Goal: Task Accomplishment & Management: Manage account settings

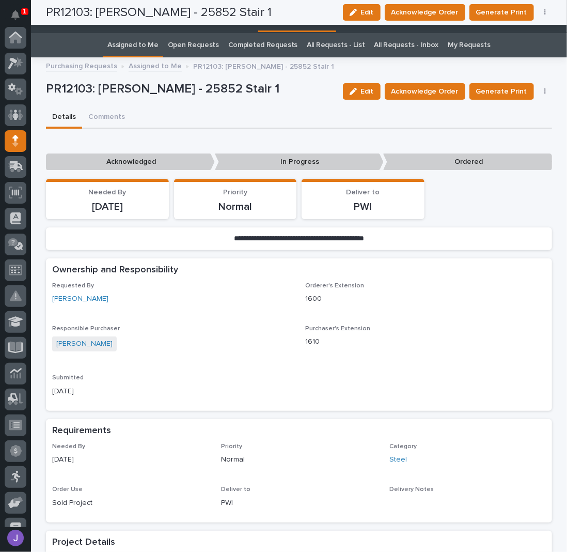
scroll to position [103, 0]
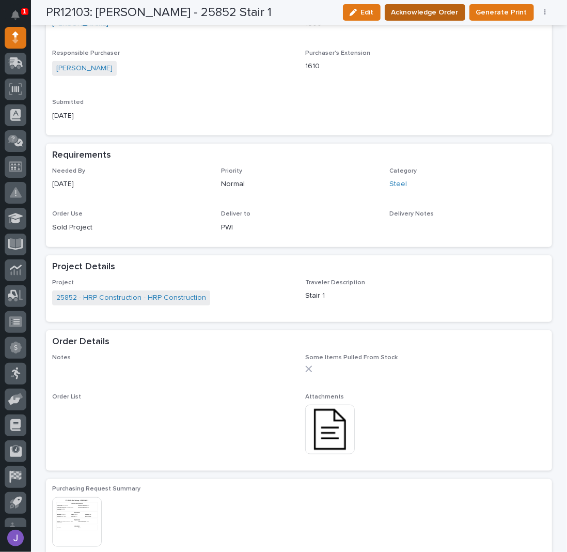
click at [413, 8] on span "Acknowledge Order" at bounding box center [424, 12] width 67 height 12
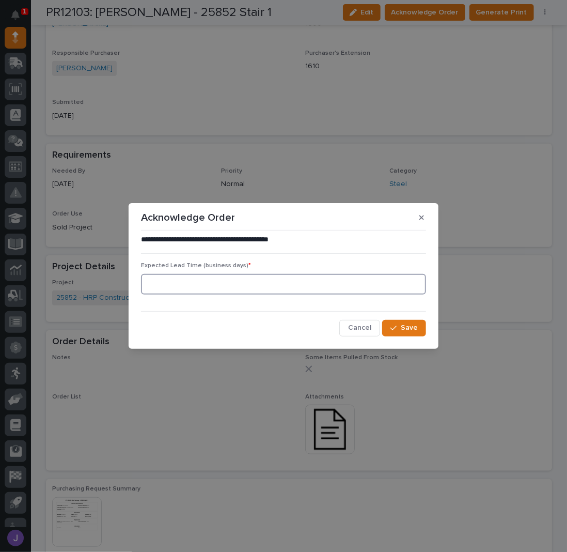
click at [244, 287] on input at bounding box center [283, 284] width 285 height 21
type input "0"
click at [401, 322] on button "Save" at bounding box center [404, 328] width 44 height 17
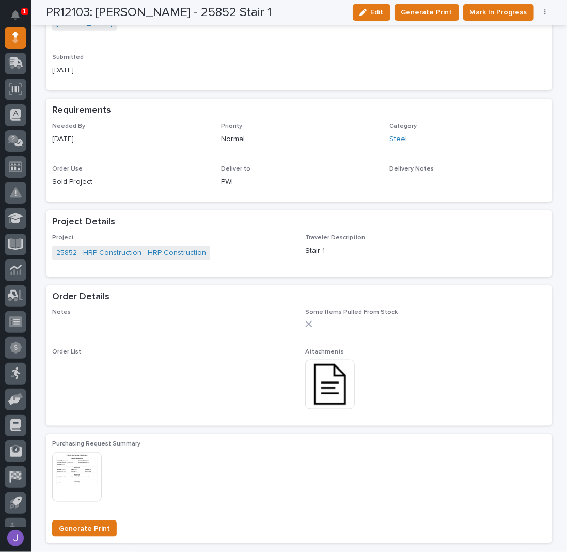
scroll to position [0, 0]
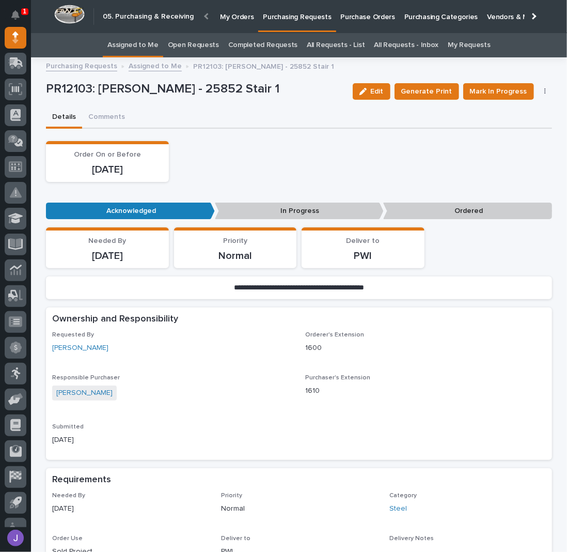
click at [281, 177] on div "Order On or Before [DATE]" at bounding box center [299, 161] width 506 height 41
click at [508, 90] on span "Mark In Progress" at bounding box center [498, 91] width 57 height 12
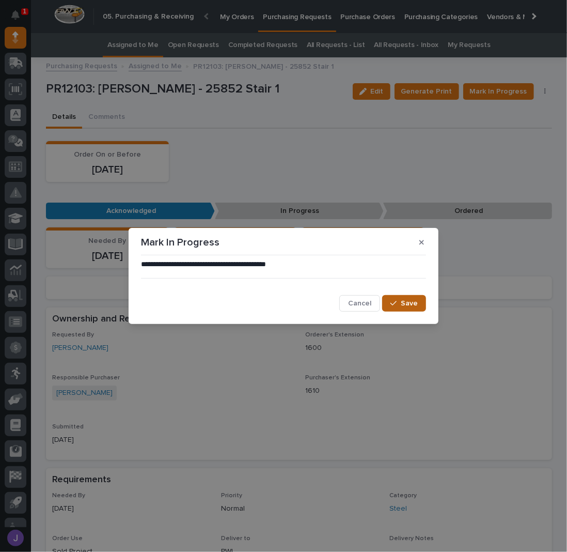
click at [410, 305] on span "Save" at bounding box center [409, 302] width 17 height 9
click at [154, 48] on div "**********" at bounding box center [283, 276] width 567 height 552
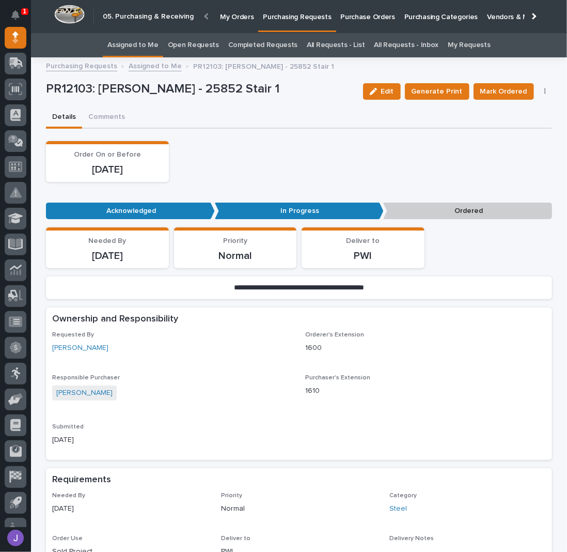
click at [135, 45] on link "Assigned to Me" at bounding box center [132, 45] width 51 height 24
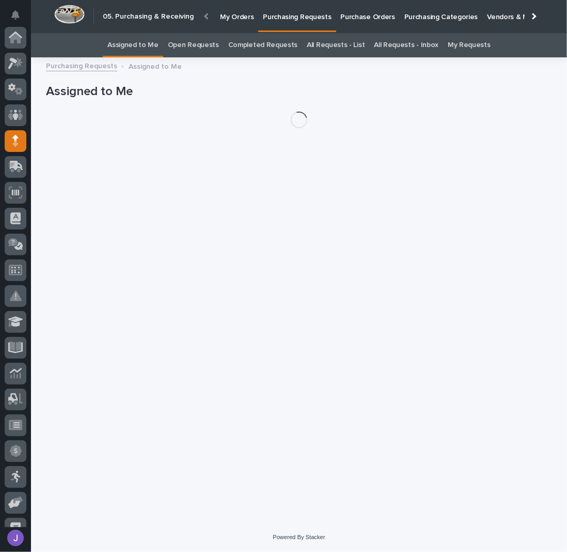
scroll to position [103, 0]
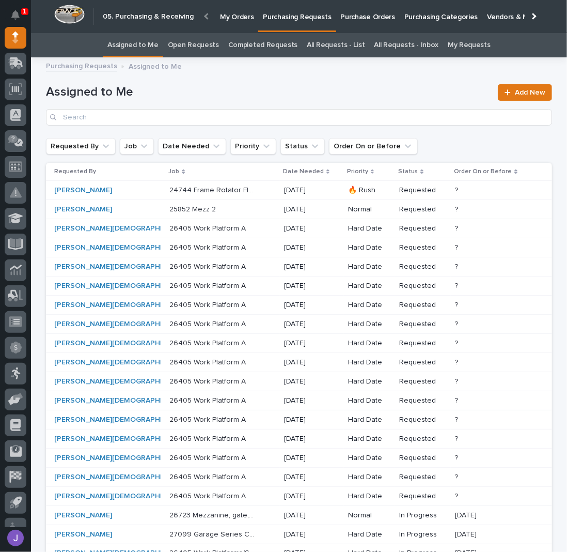
click at [224, 192] on p "24744 Frame Rotator Floor Track - Steel" at bounding box center [213, 189] width 88 height 11
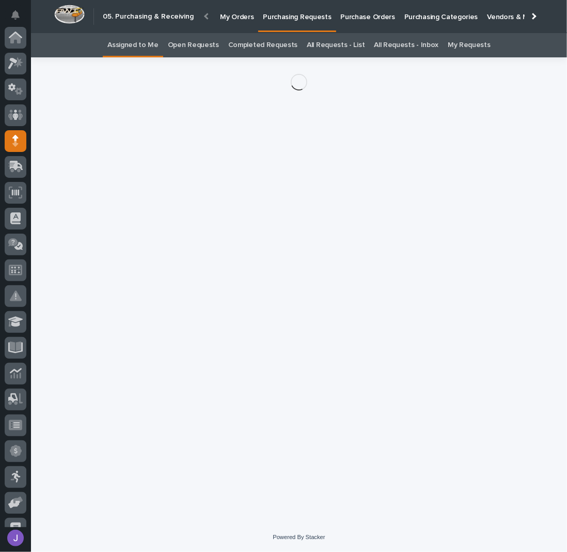
scroll to position [103, 0]
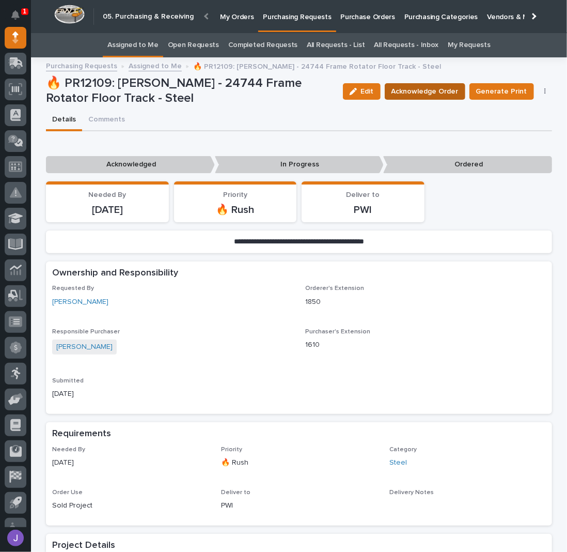
click at [439, 93] on span "Acknowledge Order" at bounding box center [424, 91] width 67 height 12
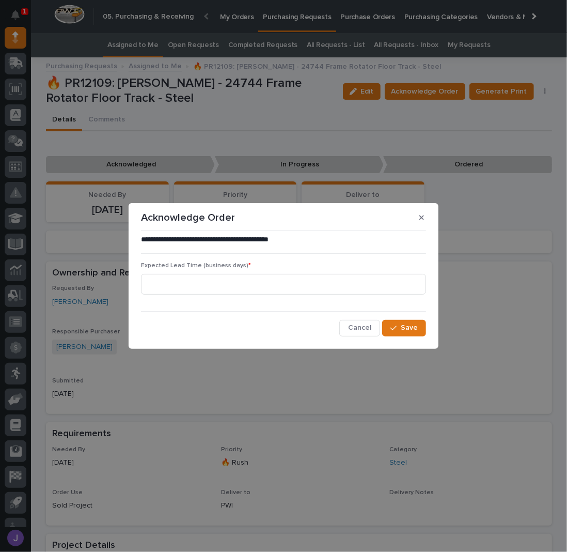
click at [200, 295] on div "Expected Lead Time (business days) *" at bounding box center [283, 282] width 285 height 40
click at [197, 287] on input at bounding box center [283, 284] width 285 height 21
type input "0"
click at [398, 328] on div "button" at bounding box center [395, 327] width 10 height 7
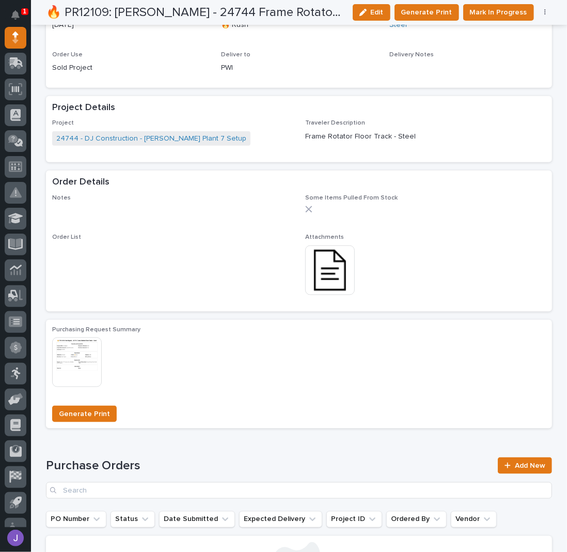
scroll to position [550, 0]
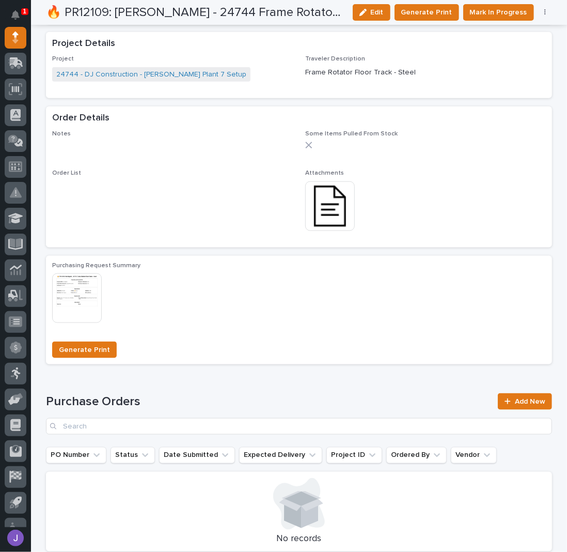
click at [321, 202] on img at bounding box center [330, 206] width 50 height 50
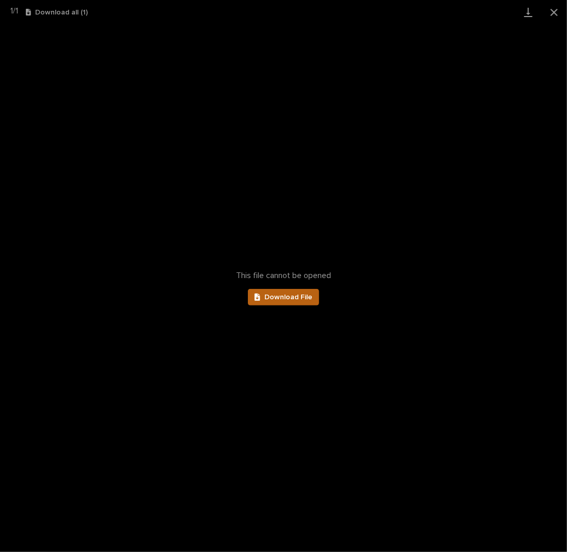
click at [276, 294] on span "Download File" at bounding box center [288, 296] width 48 height 7
click at [552, 13] on button "Close gallery" at bounding box center [554, 12] width 26 height 24
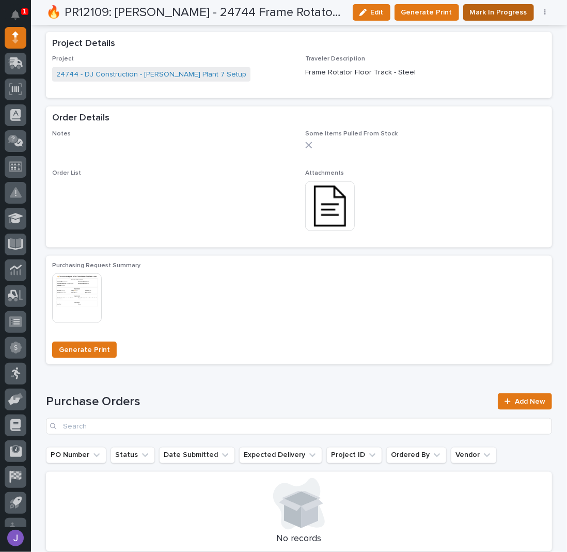
click at [480, 16] on span "Mark In Progress" at bounding box center [498, 12] width 57 height 12
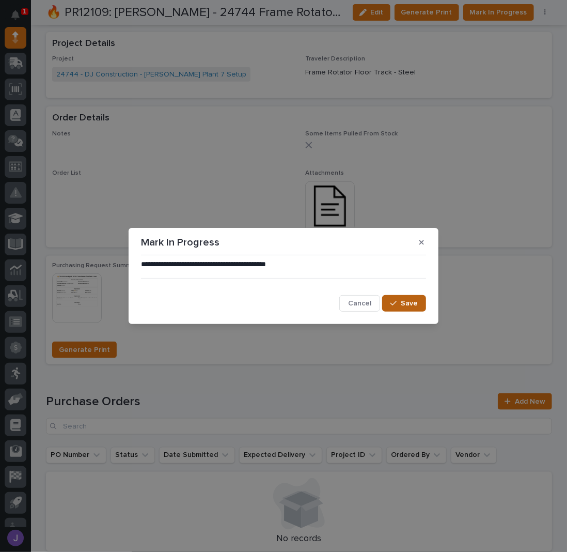
click at [409, 298] on span "Save" at bounding box center [409, 302] width 17 height 9
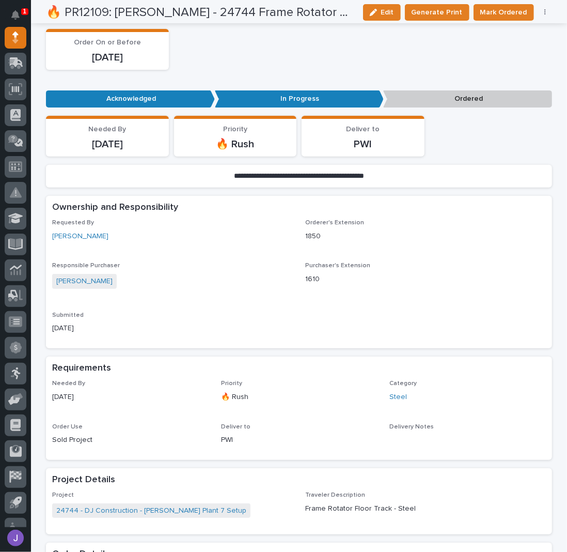
scroll to position [0, 0]
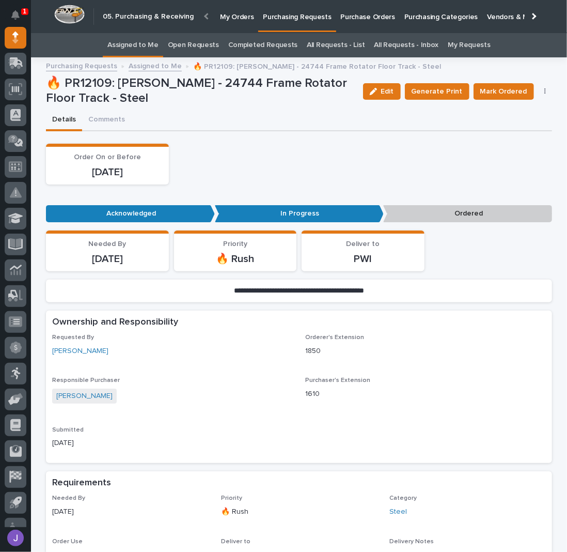
click at [151, 46] on link "Assigned to Me" at bounding box center [132, 45] width 51 height 24
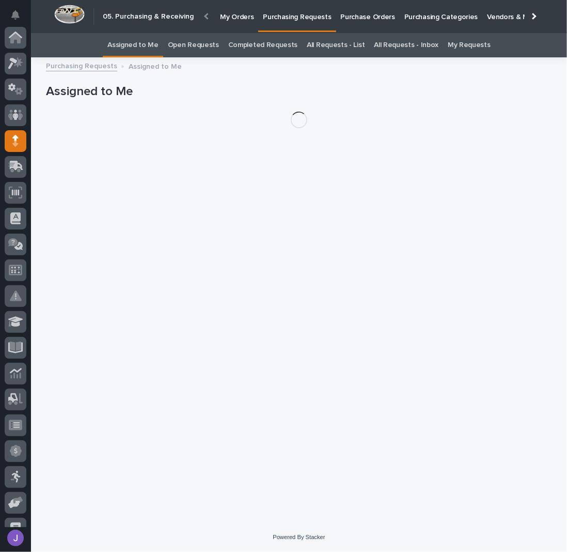
scroll to position [103, 0]
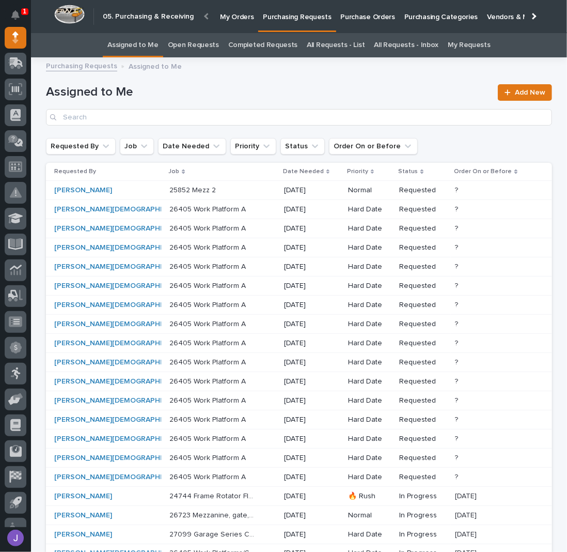
click at [201, 186] on p at bounding box center [212, 190] width 86 height 9
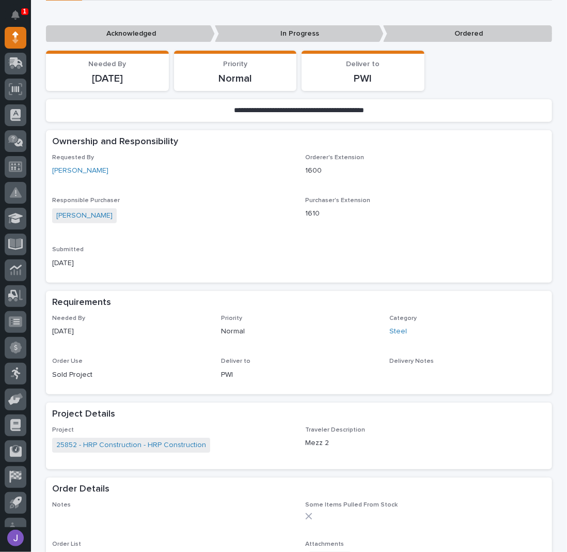
scroll to position [275, 0]
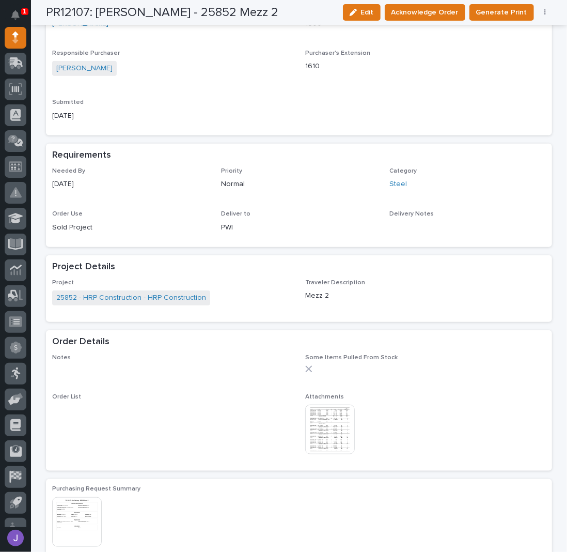
click at [340, 428] on img at bounding box center [330, 429] width 50 height 50
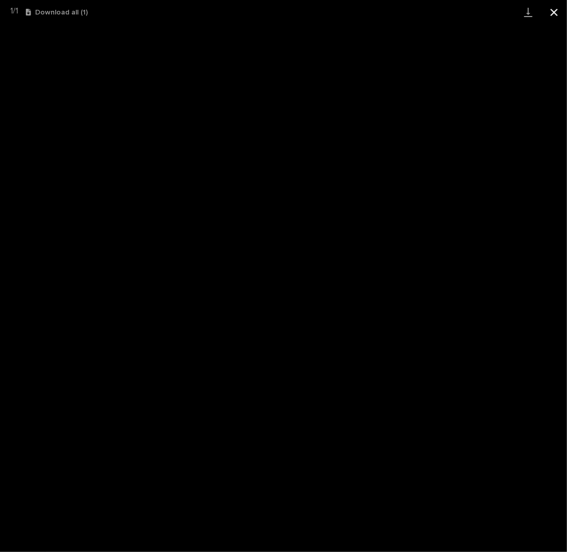
click at [555, 14] on button "Close gallery" at bounding box center [554, 12] width 26 height 24
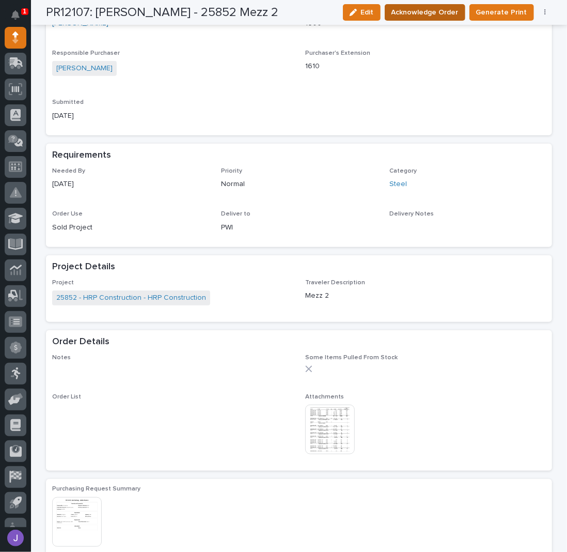
click at [444, 14] on span "Acknowledge Order" at bounding box center [424, 12] width 67 height 12
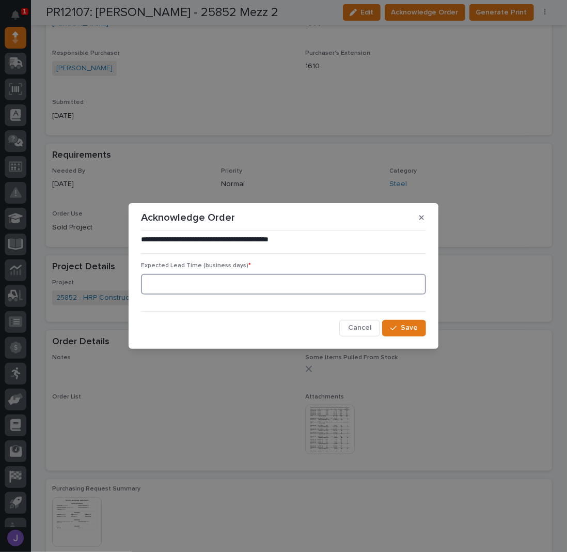
click at [259, 280] on input at bounding box center [283, 284] width 285 height 21
type input "0"
click at [416, 328] on span "Save" at bounding box center [409, 327] width 17 height 9
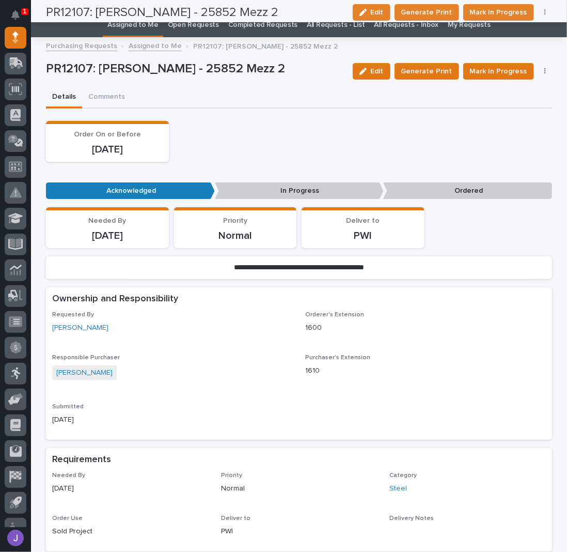
scroll to position [0, 0]
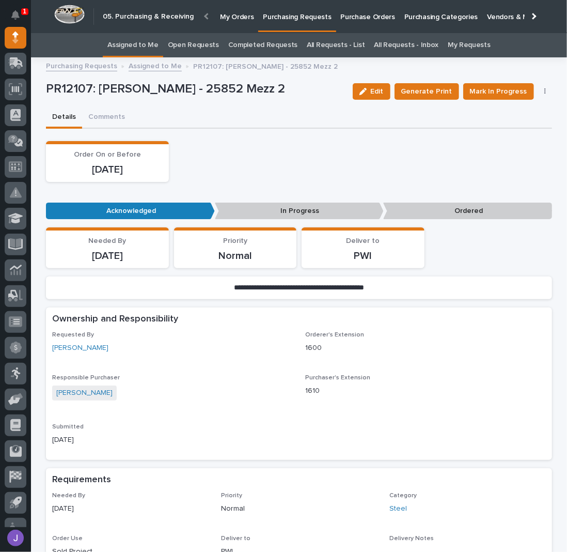
click at [328, 179] on div "Order On or Before [DATE]" at bounding box center [299, 161] width 506 height 41
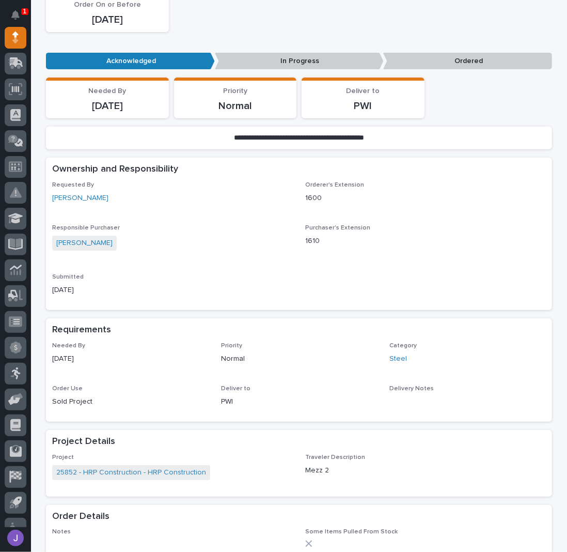
scroll to position [275, 0]
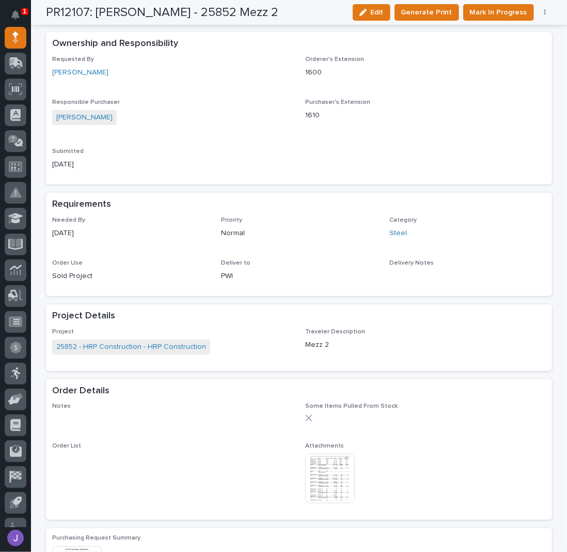
click at [184, 137] on div "Requested By [PERSON_NAME] Orderer's Extension 1600 Responsible Purchaser [PERS…" at bounding box center [299, 117] width 494 height 123
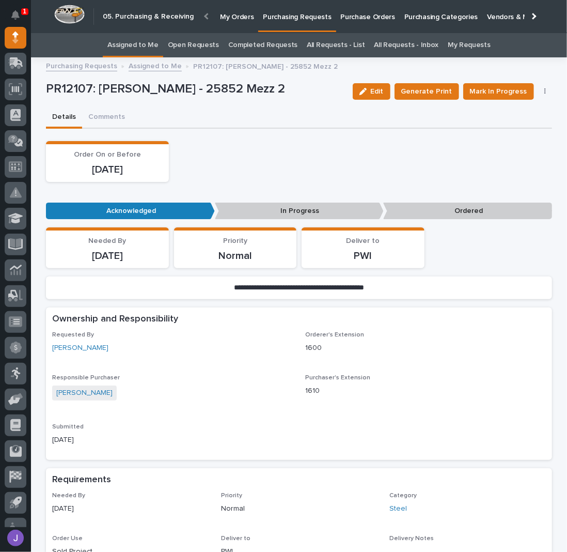
click at [152, 43] on link "Assigned to Me" at bounding box center [132, 45] width 51 height 24
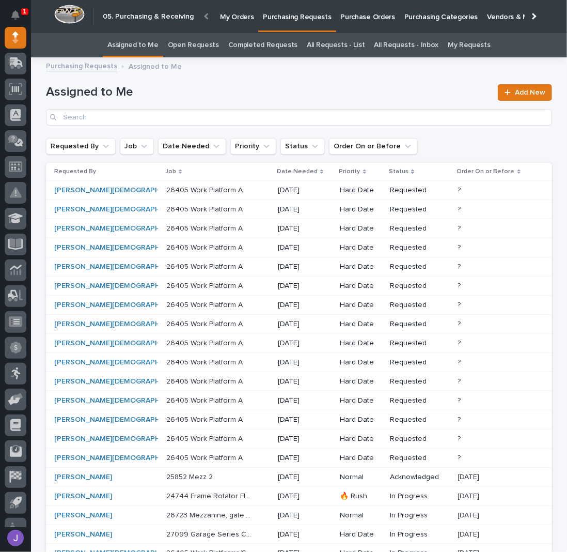
click at [206, 184] on p "26405 Work Platform A" at bounding box center [205, 189] width 78 height 11
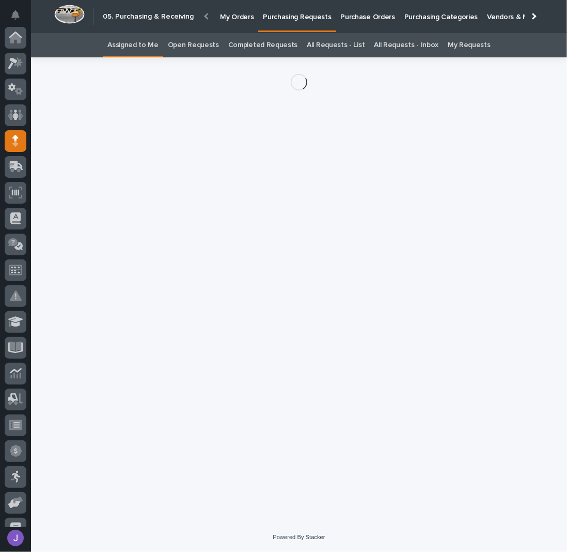
scroll to position [103, 0]
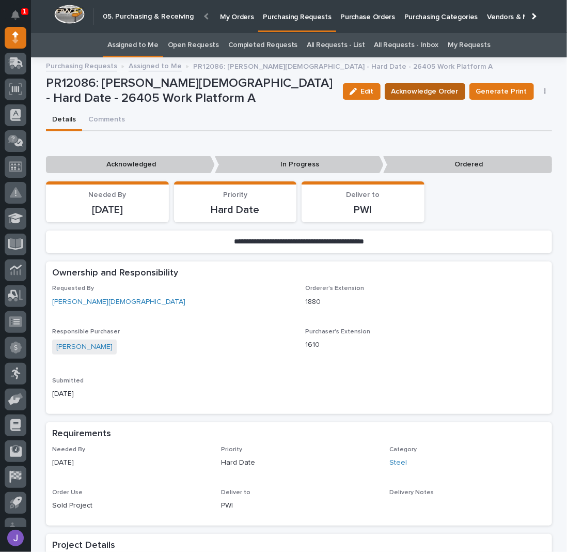
click at [407, 97] on span "Acknowledge Order" at bounding box center [424, 91] width 67 height 12
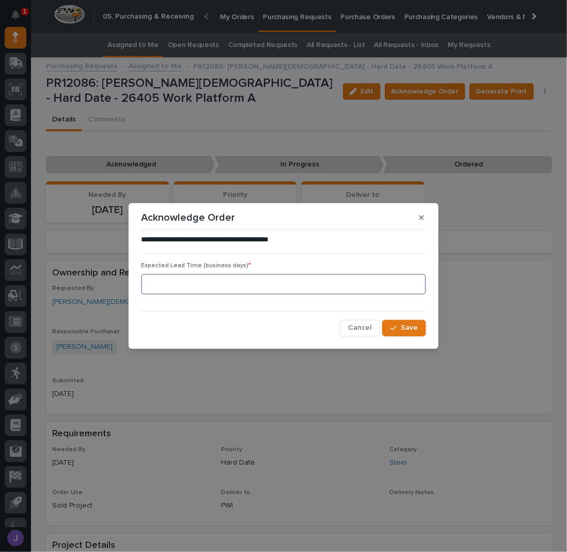
click at [246, 287] on input at bounding box center [283, 284] width 285 height 21
type input "0"
click at [401, 328] on div "button" at bounding box center [395, 327] width 10 height 7
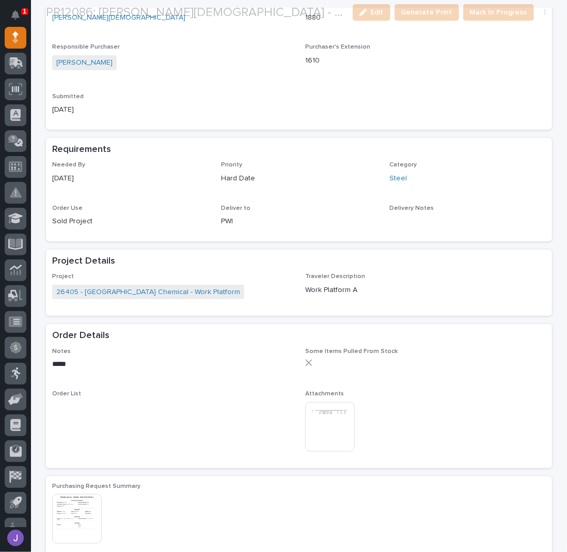
scroll to position [344, 0]
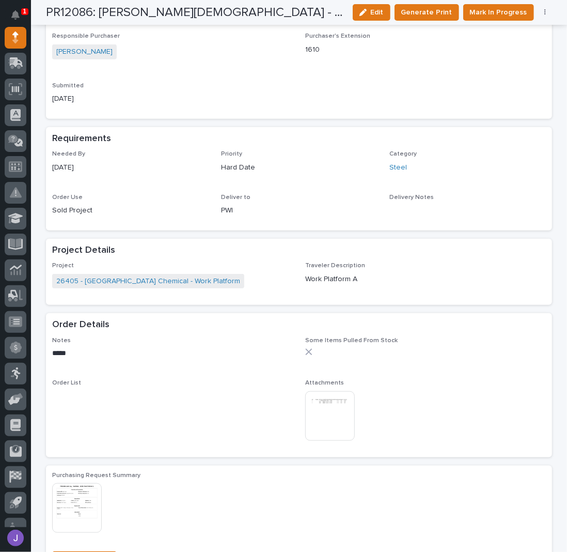
click at [319, 412] on img at bounding box center [330, 416] width 50 height 50
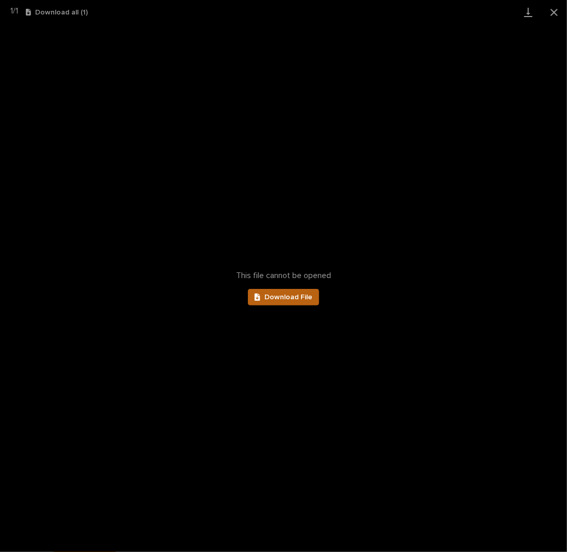
click at [265, 300] on link "Download File" at bounding box center [283, 297] width 71 height 17
click at [552, 11] on button "Close gallery" at bounding box center [554, 12] width 26 height 24
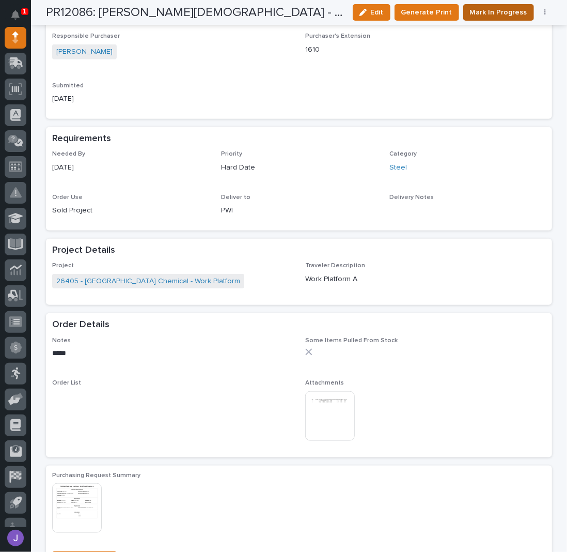
click at [493, 17] on span "Mark In Progress" at bounding box center [498, 12] width 57 height 12
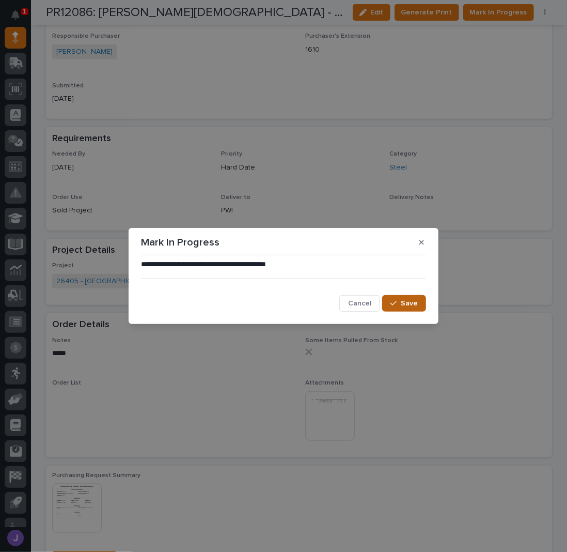
click at [398, 300] on div "button" at bounding box center [395, 303] width 10 height 7
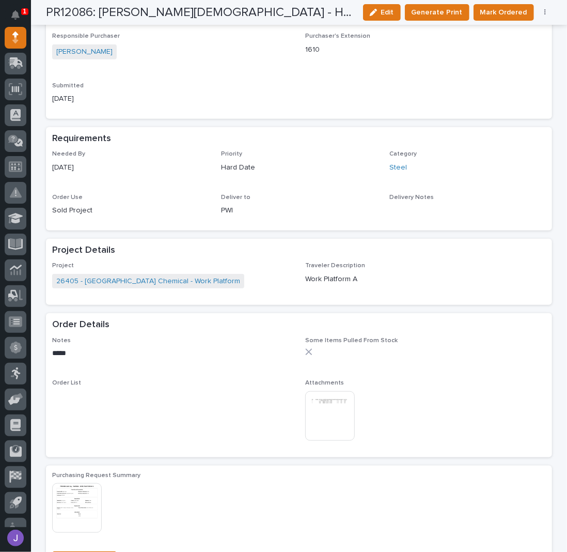
scroll to position [343, 0]
click at [499, 7] on span "Mark Ordered" at bounding box center [503, 12] width 47 height 12
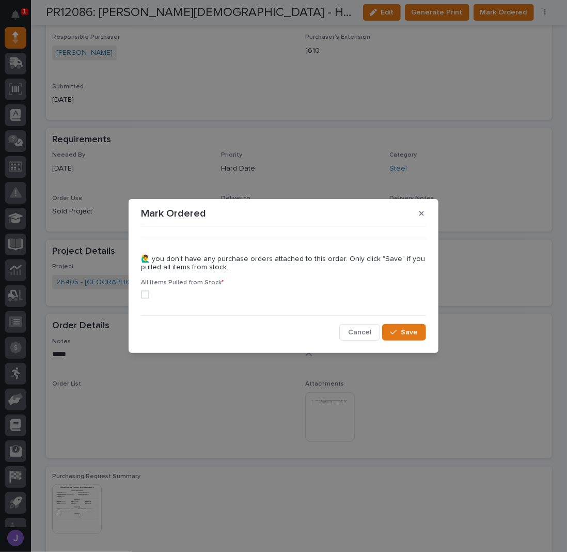
click at [147, 295] on span at bounding box center [145, 294] width 8 height 8
click at [403, 330] on span "Save" at bounding box center [409, 331] width 17 height 9
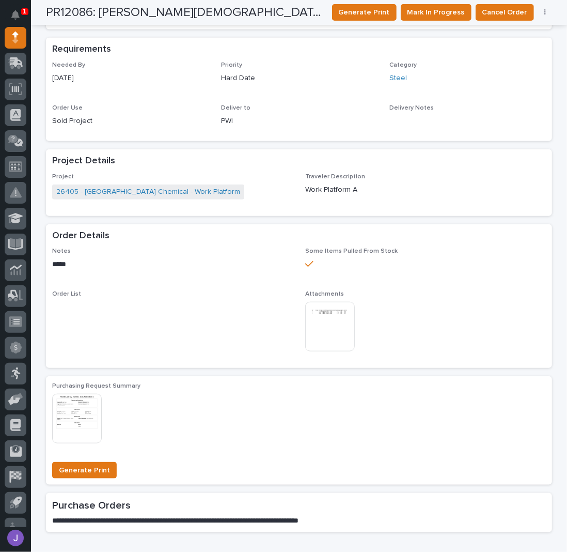
scroll to position [0, 0]
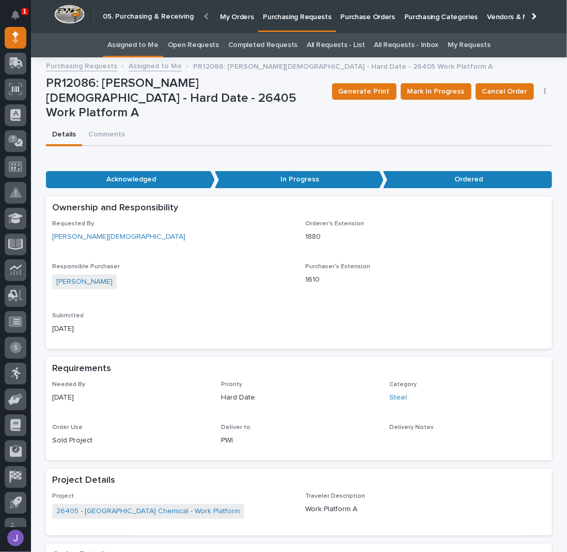
click at [147, 46] on link "Assigned to Me" at bounding box center [132, 45] width 51 height 24
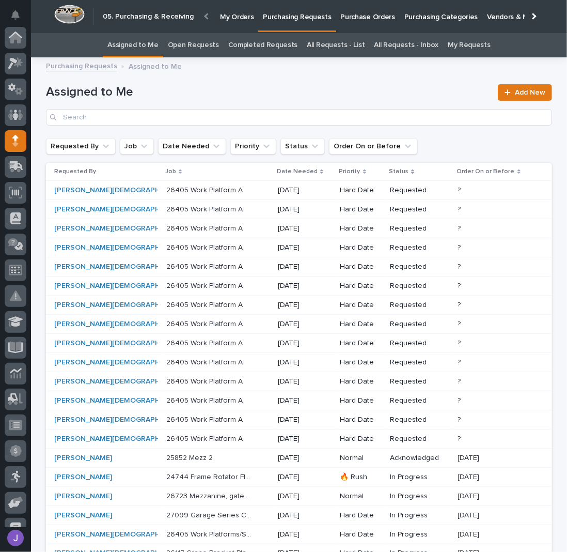
scroll to position [103, 0]
click at [104, 193] on div "[PERSON_NAME][DEMOGRAPHIC_DATA]" at bounding box center [97, 190] width 86 height 9
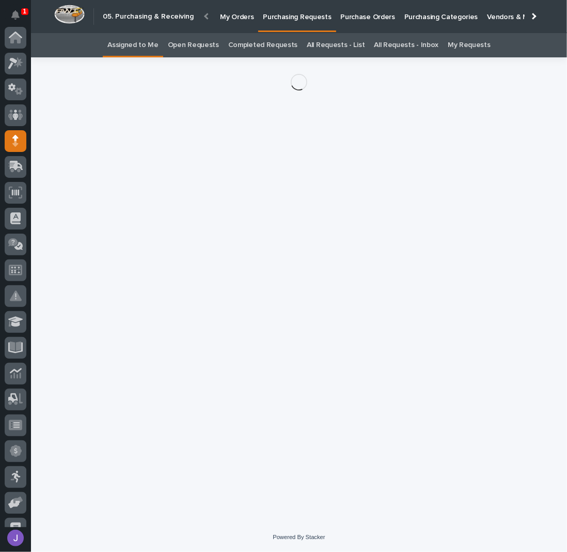
scroll to position [103, 0]
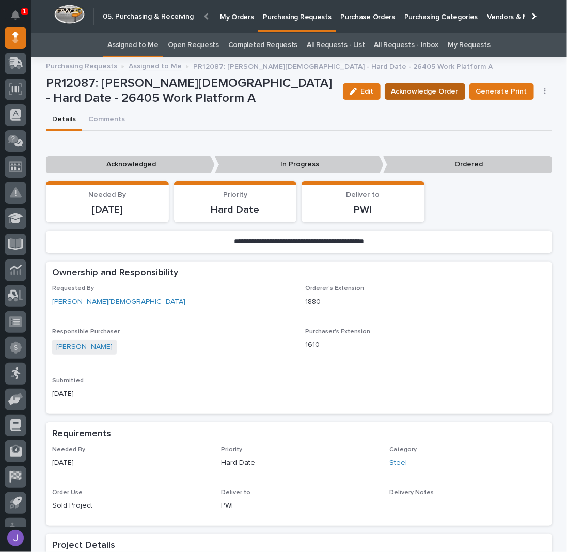
click at [455, 96] on span "Acknowledge Order" at bounding box center [424, 91] width 67 height 12
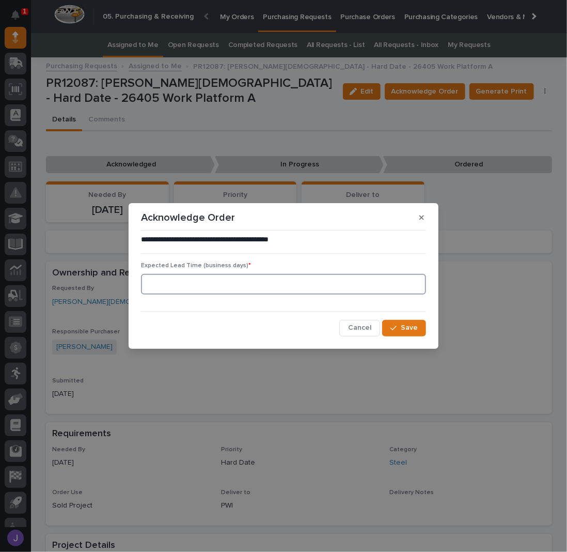
click at [262, 289] on input at bounding box center [283, 284] width 285 height 21
type input "0"
click at [407, 329] on span "Save" at bounding box center [409, 327] width 17 height 9
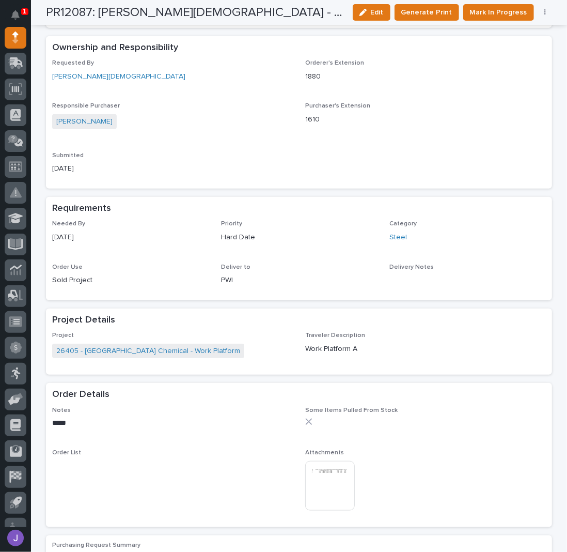
scroll to position [344, 0]
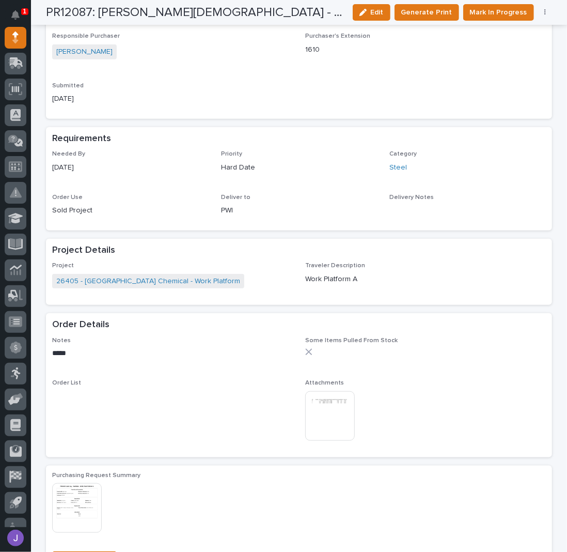
click at [336, 426] on img at bounding box center [330, 416] width 50 height 50
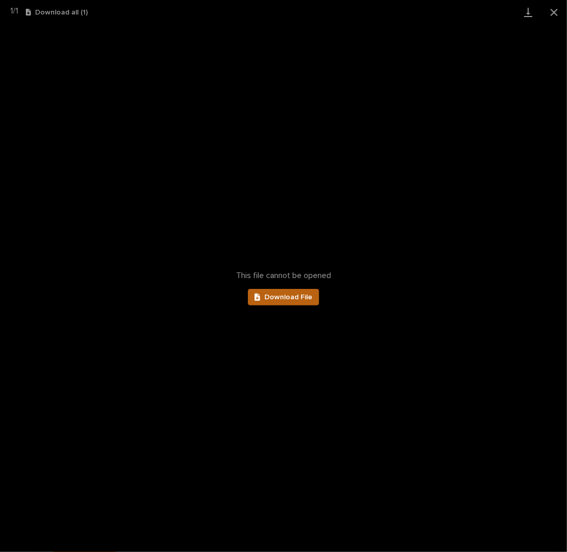
click at [286, 297] on span "Download File" at bounding box center [288, 296] width 48 height 7
click at [558, 13] on button "Close gallery" at bounding box center [554, 12] width 26 height 24
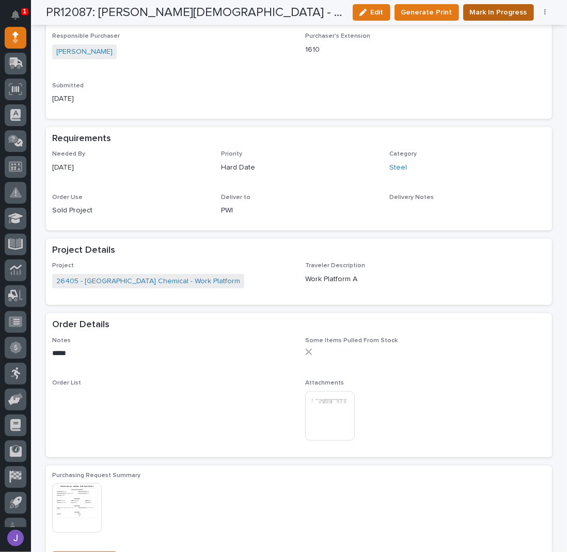
click at [495, 17] on span "Mark In Progress" at bounding box center [498, 12] width 57 height 12
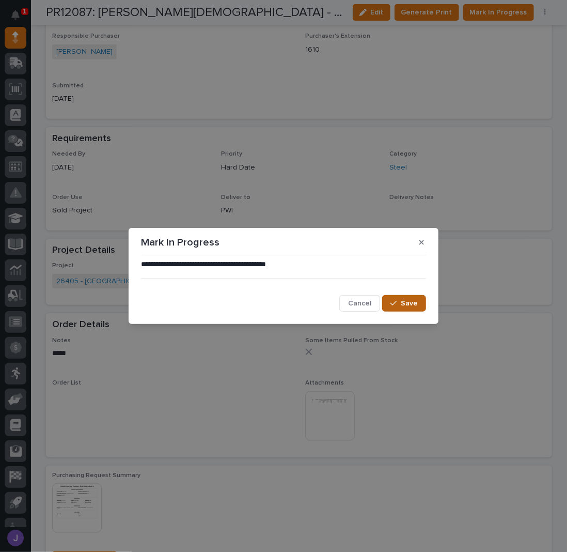
click at [409, 304] on span "Save" at bounding box center [409, 302] width 17 height 9
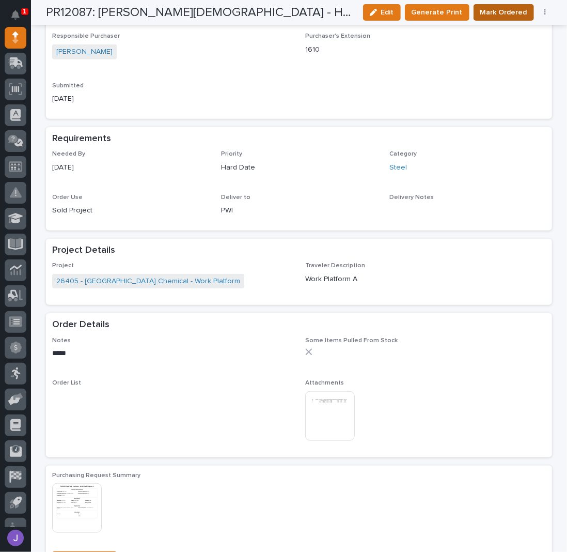
scroll to position [343, 0]
click at [497, 11] on span "Mark Ordered" at bounding box center [503, 12] width 47 height 12
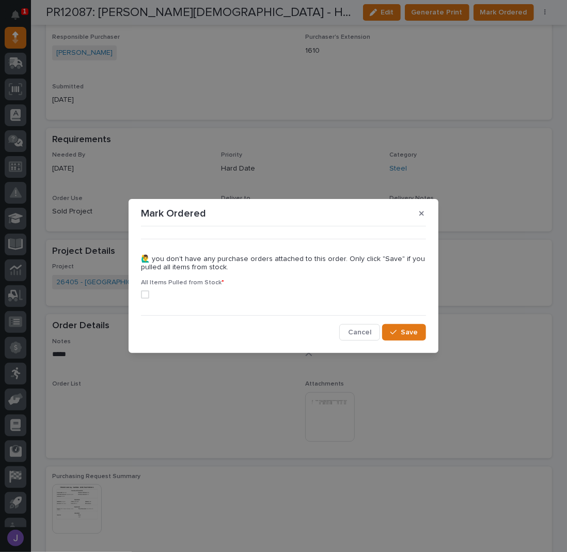
click at [142, 295] on span at bounding box center [145, 294] width 8 height 8
click at [411, 332] on span "Save" at bounding box center [409, 331] width 17 height 9
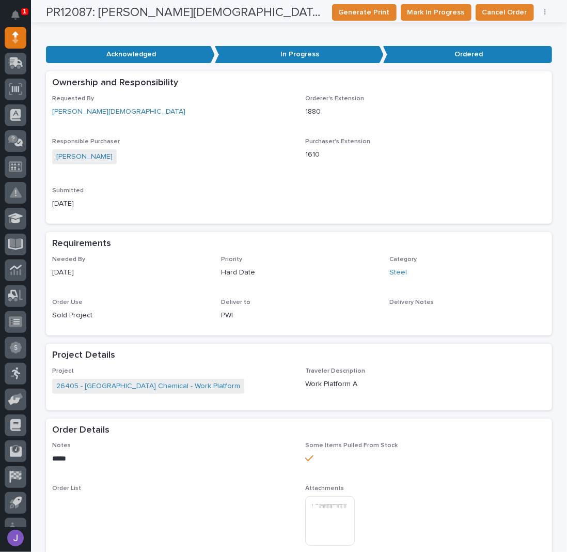
scroll to position [0, 0]
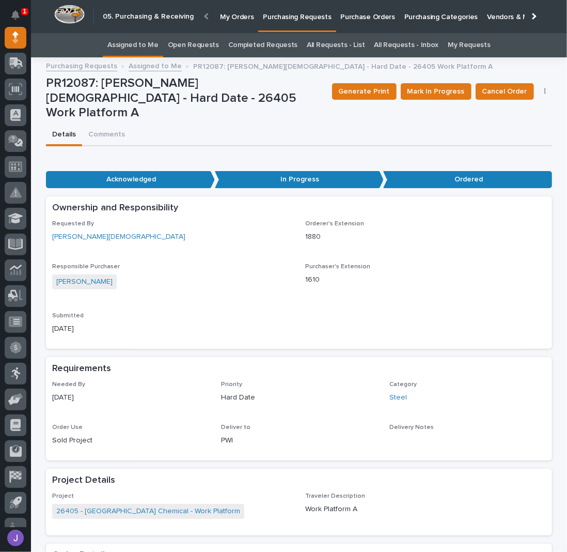
click at [143, 45] on link "Assigned to Me" at bounding box center [132, 45] width 51 height 24
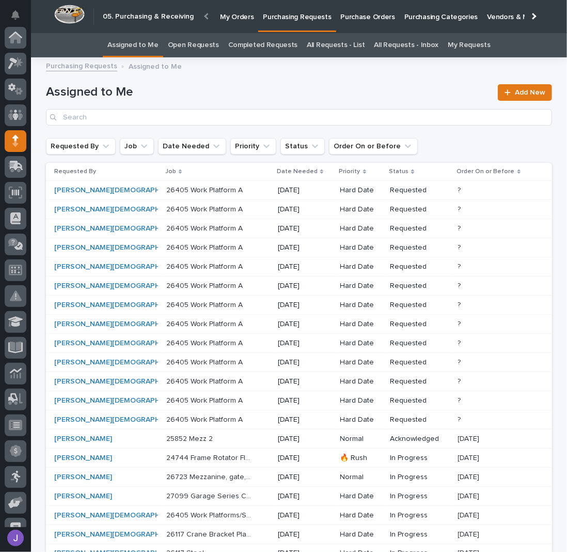
scroll to position [103, 0]
click at [200, 191] on p "26405 Work Platform A" at bounding box center [205, 189] width 78 height 11
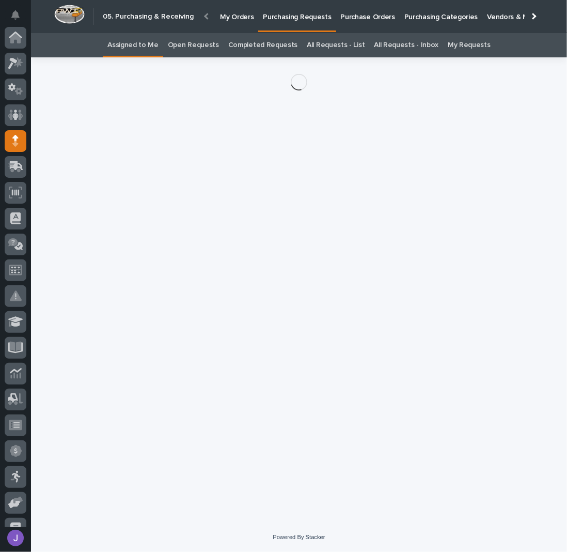
scroll to position [103, 0]
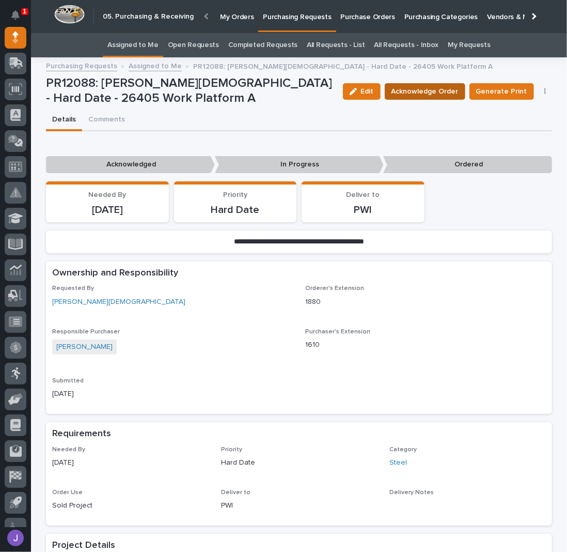
click at [419, 97] on button "Acknowledge Order" at bounding box center [425, 91] width 81 height 17
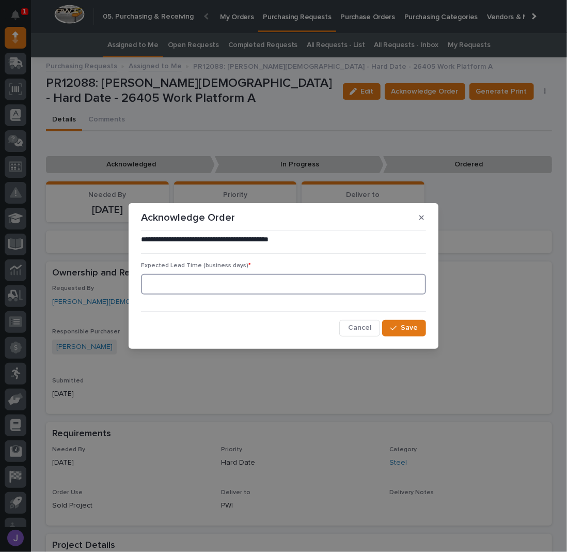
click at [186, 278] on input at bounding box center [283, 284] width 285 height 21
type input "0"
click at [414, 325] on span "Save" at bounding box center [409, 327] width 17 height 9
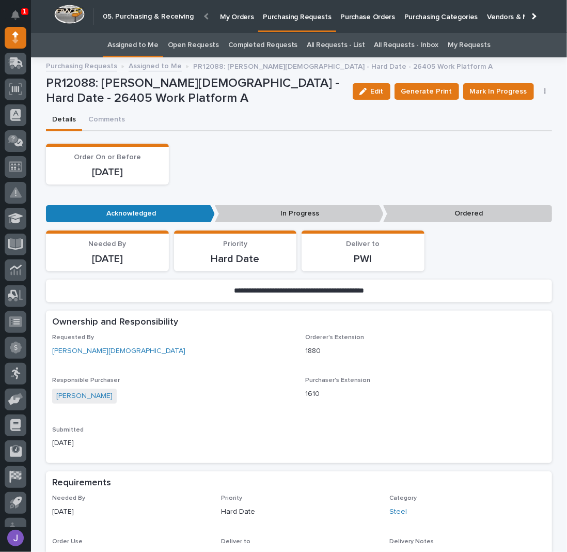
click at [134, 48] on link "Assigned to Me" at bounding box center [132, 45] width 51 height 24
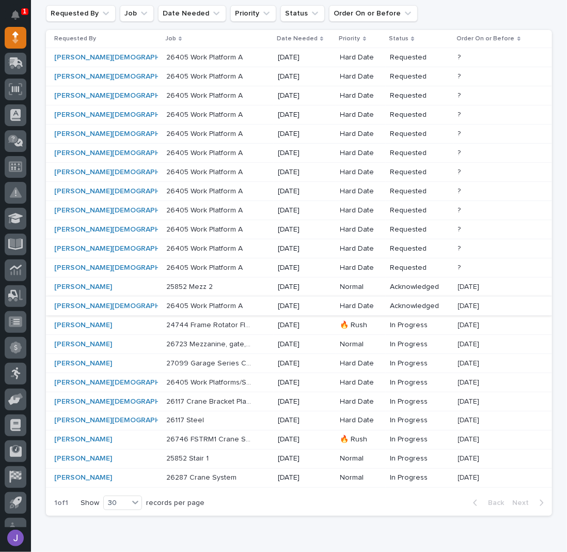
scroll to position [137, 0]
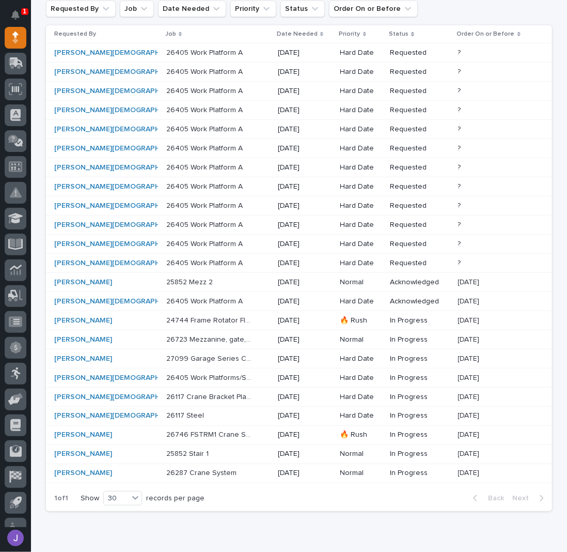
click at [235, 296] on div "26405 Work Platform A 26405 Work Platform A" at bounding box center [217, 301] width 103 height 17
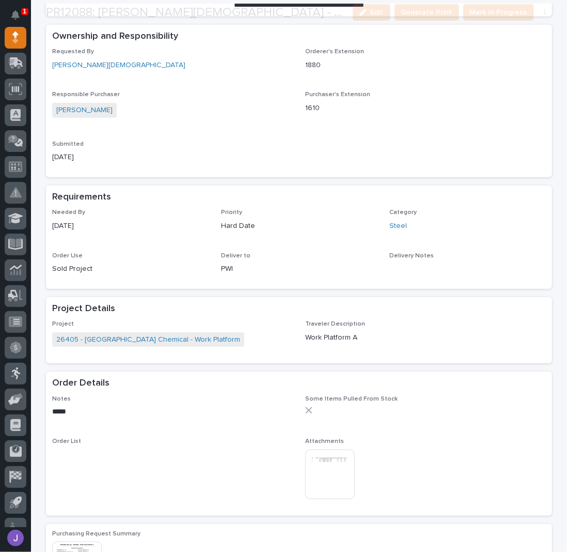
scroll to position [377, 0]
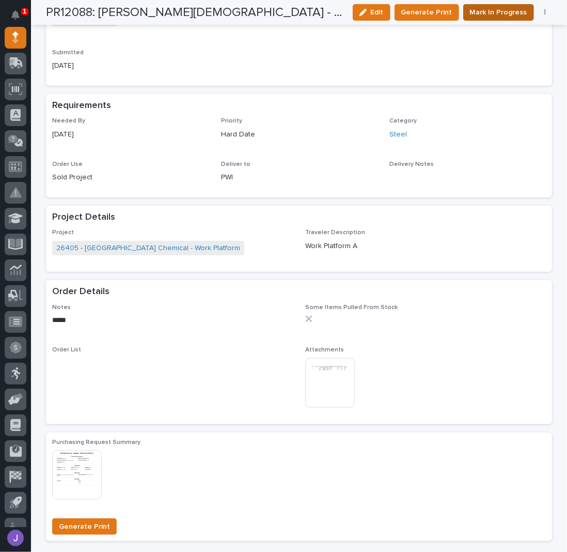
click at [500, 10] on span "Mark In Progress" at bounding box center [498, 12] width 57 height 12
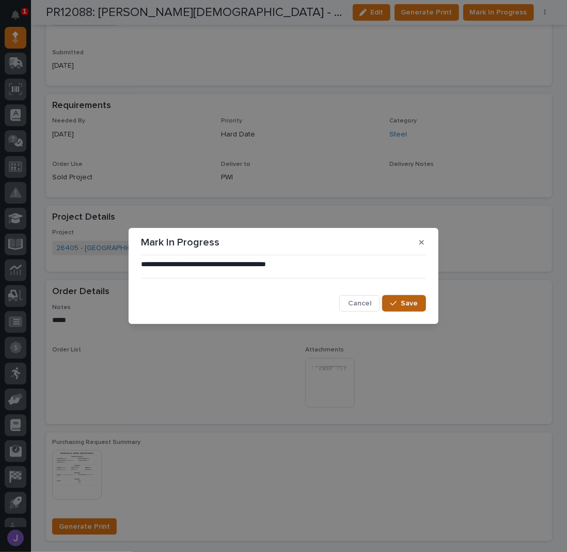
click at [401, 304] on div "button" at bounding box center [395, 303] width 10 height 7
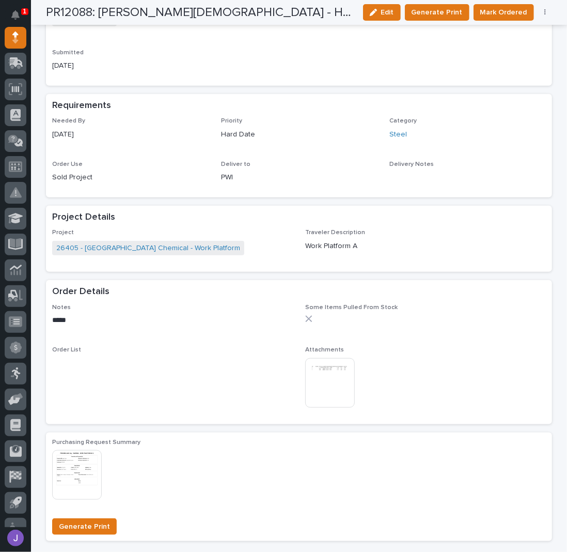
scroll to position [375, 0]
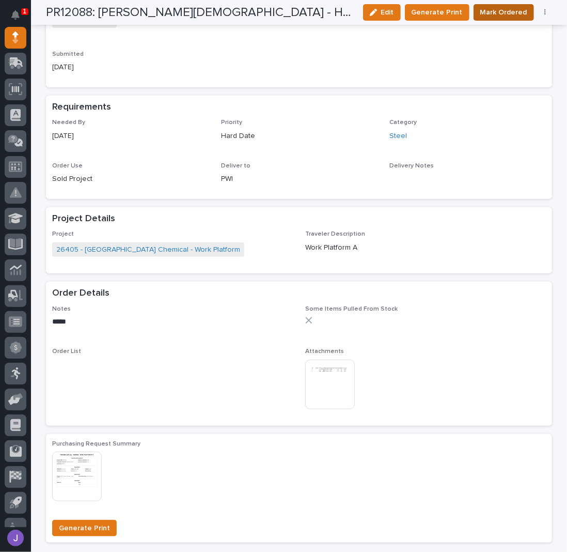
click at [495, 14] on span "Mark Ordered" at bounding box center [503, 12] width 47 height 12
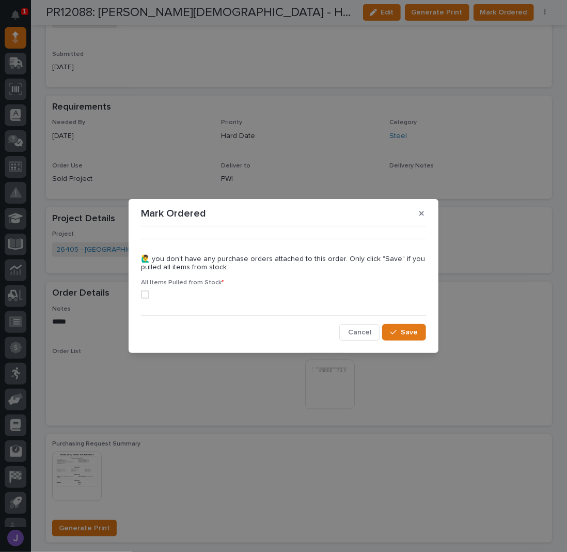
click at [145, 292] on span at bounding box center [145, 294] width 8 height 8
click at [411, 336] on span "Save" at bounding box center [409, 331] width 17 height 9
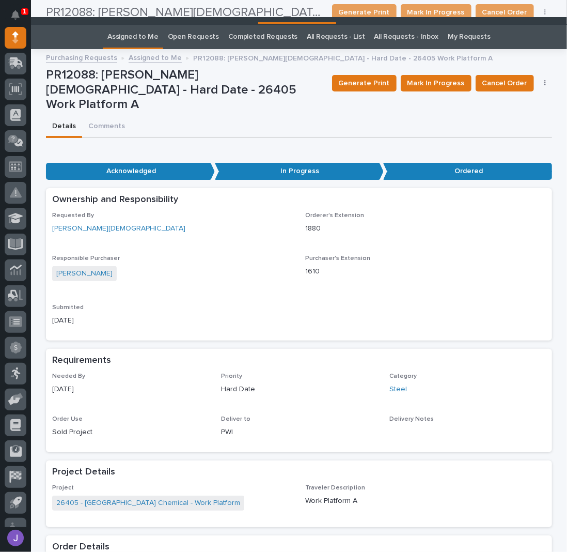
scroll to position [0, 0]
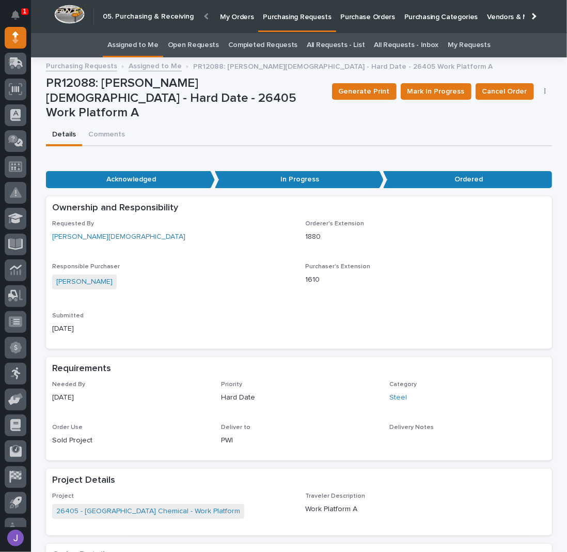
click at [145, 39] on link "Assigned to Me" at bounding box center [132, 45] width 51 height 24
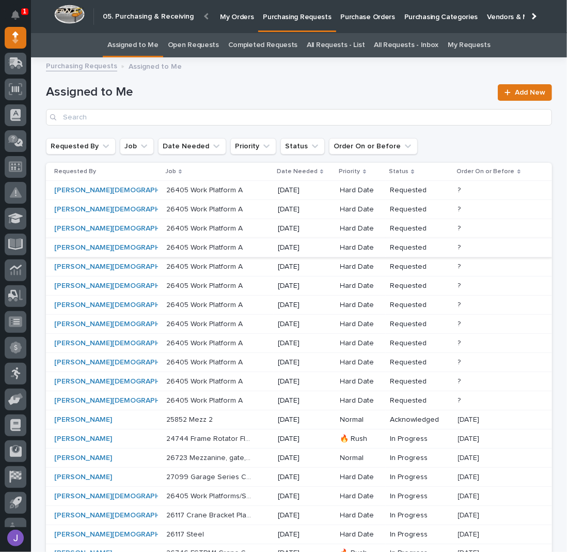
scroll to position [162, 0]
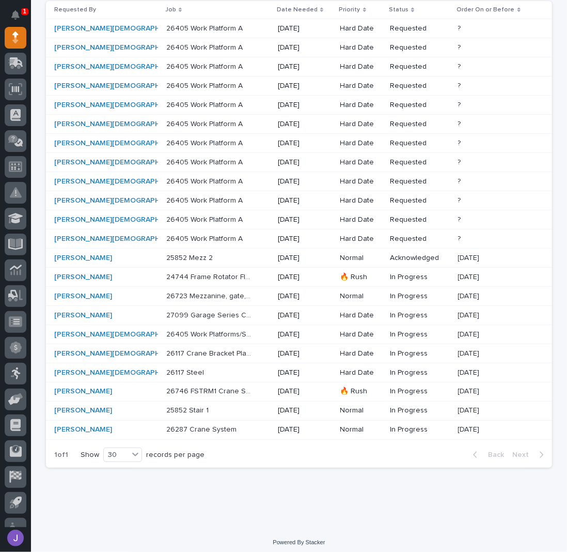
click at [210, 385] on p "26746 FSTRM1 Crane System" at bounding box center [210, 390] width 88 height 11
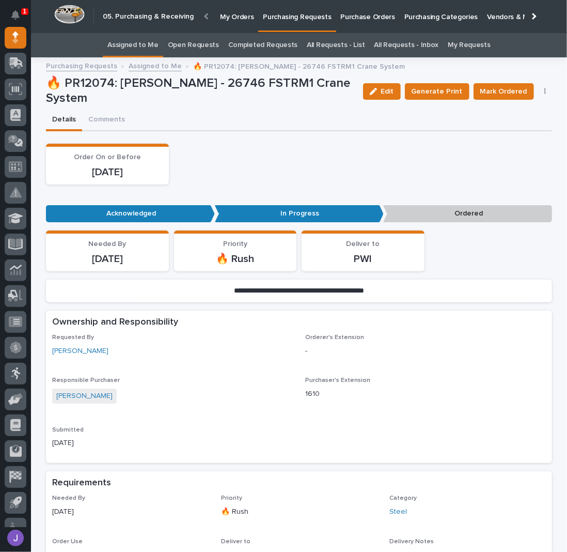
click at [149, 49] on link "Assigned to Me" at bounding box center [132, 45] width 51 height 24
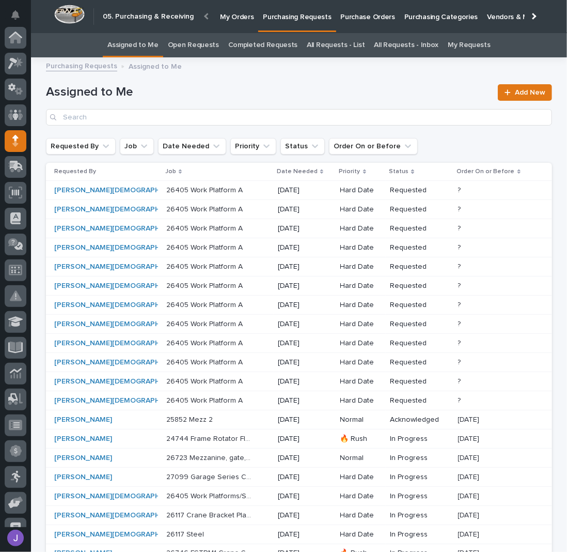
scroll to position [103, 0]
click at [352, 40] on link "All Requests - List" at bounding box center [336, 45] width 58 height 24
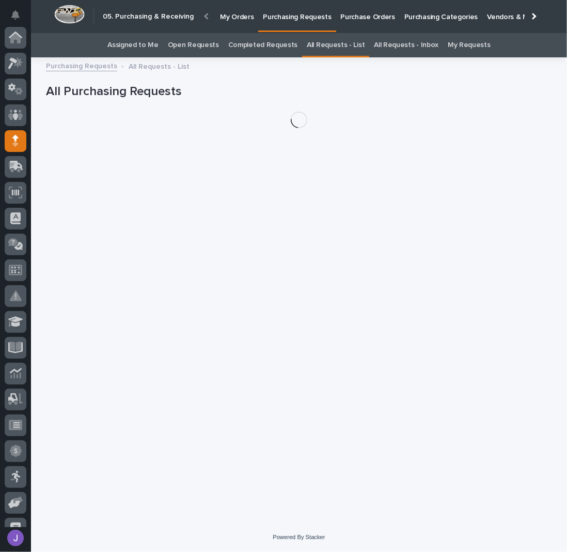
scroll to position [103, 0]
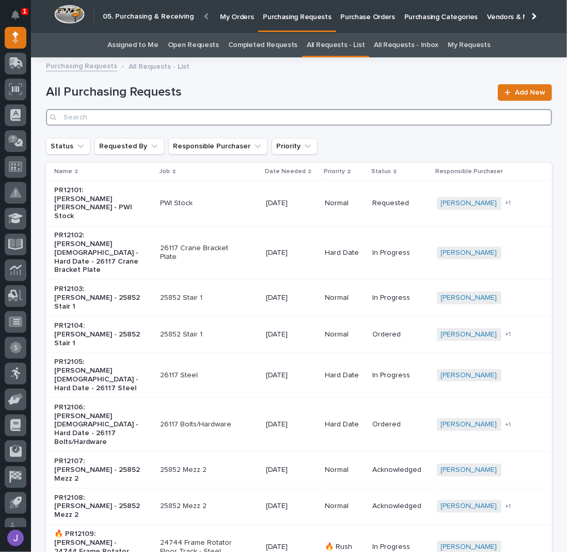
click at [141, 121] on input "Search" at bounding box center [299, 117] width 506 height 17
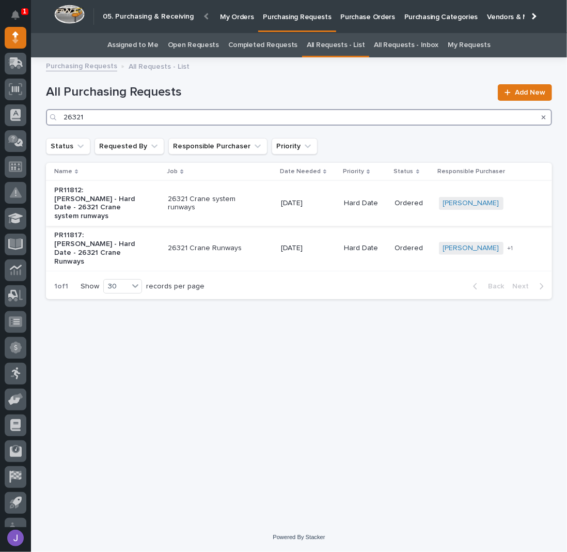
type input "26321"
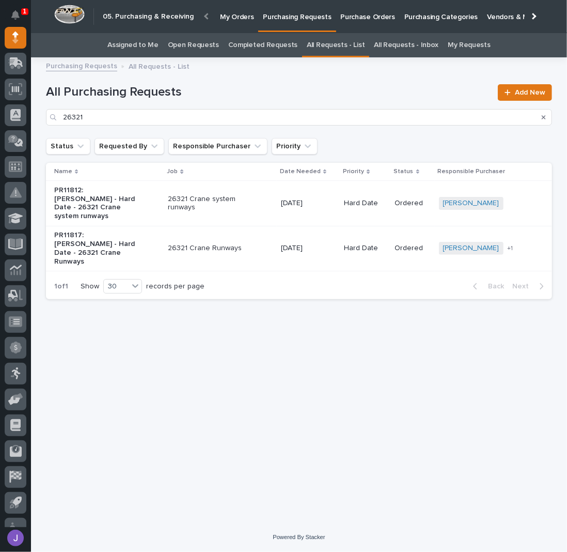
click at [166, 197] on td "26321 Crane system runways" at bounding box center [220, 203] width 113 height 45
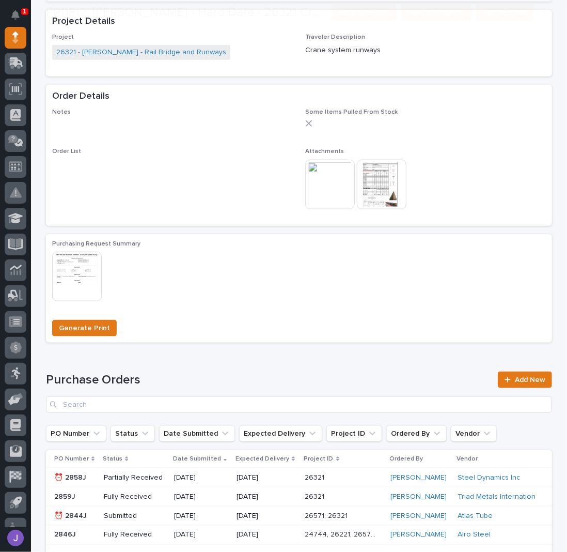
scroll to position [494, 0]
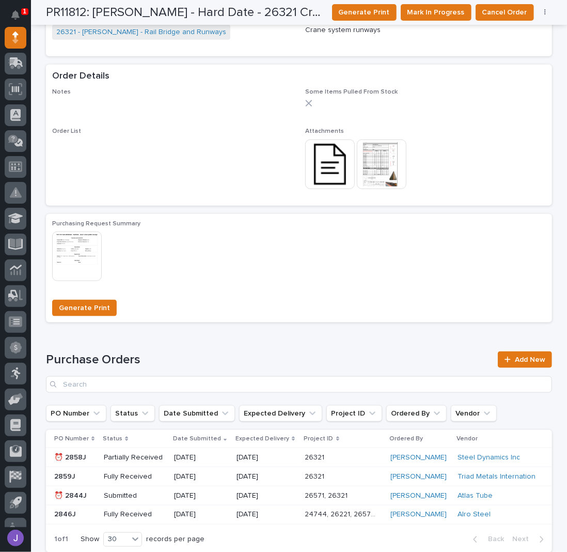
click at [323, 168] on img at bounding box center [330, 164] width 50 height 50
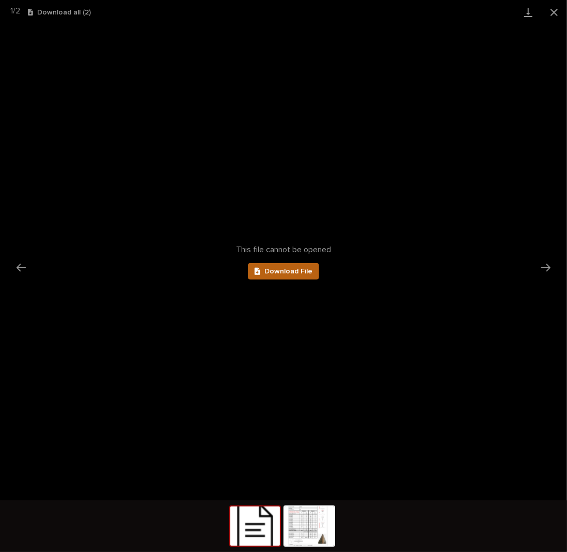
click at [282, 274] on span "Download File" at bounding box center [288, 270] width 48 height 7
click at [559, 10] on button "Close gallery" at bounding box center [554, 12] width 26 height 24
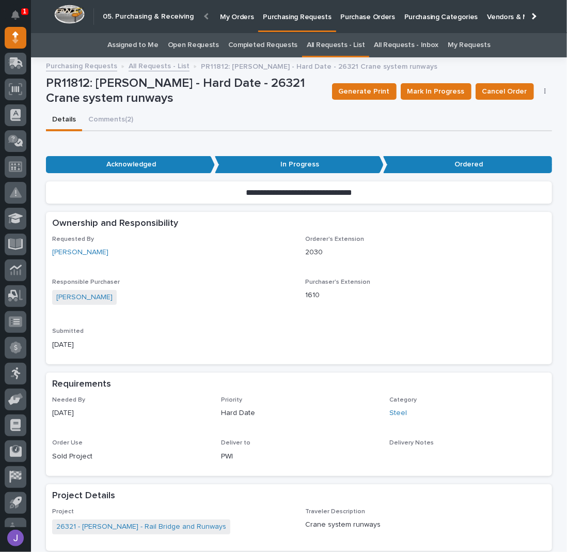
click at [150, 44] on link "Assigned to Me" at bounding box center [132, 45] width 51 height 24
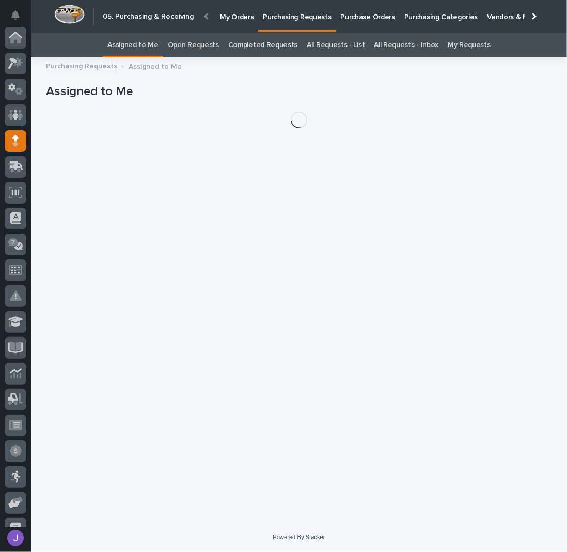
scroll to position [103, 0]
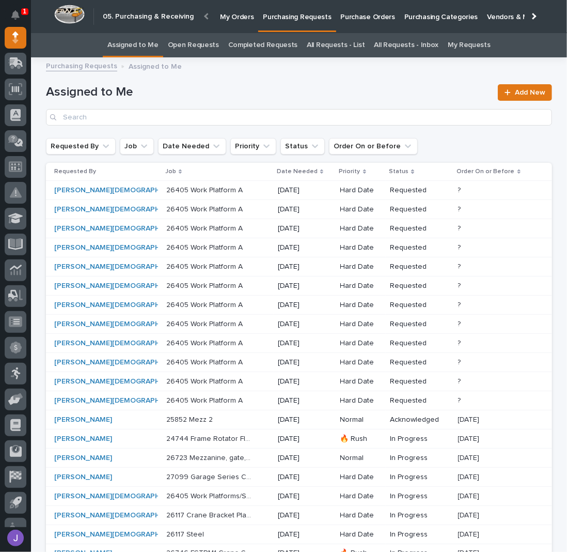
click at [166, 190] on p "26405 Work Platform A" at bounding box center [205, 189] width 78 height 11
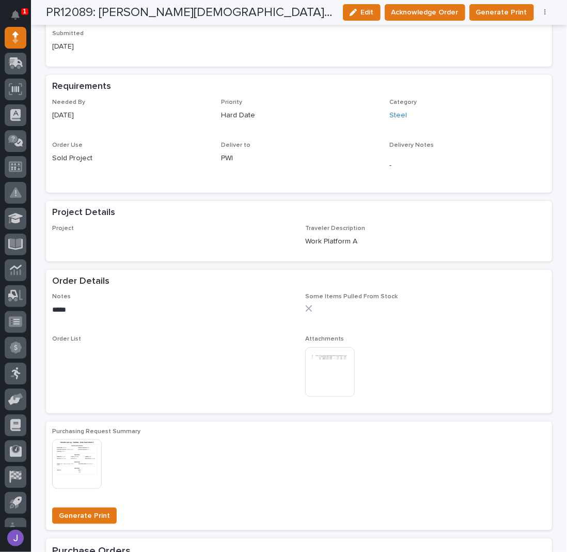
scroll to position [350, 0]
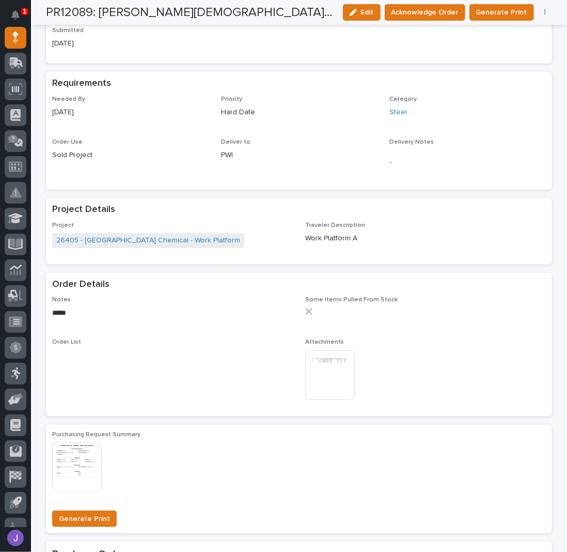
click at [322, 376] on img at bounding box center [330, 375] width 50 height 50
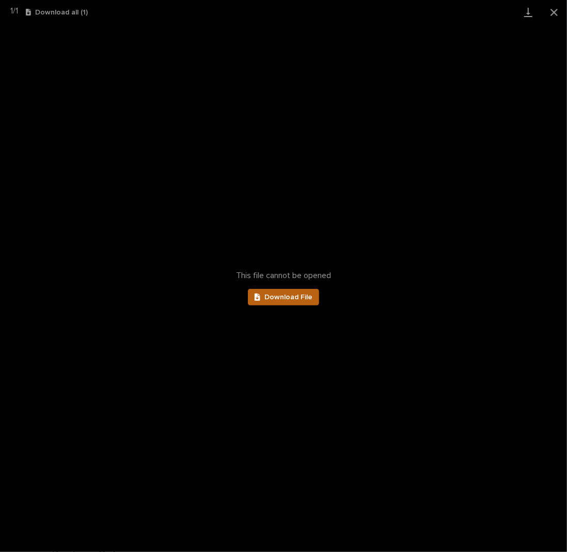
click at [291, 300] on span "Download File" at bounding box center [288, 296] width 48 height 7
click at [560, 13] on button "Close gallery" at bounding box center [554, 12] width 26 height 24
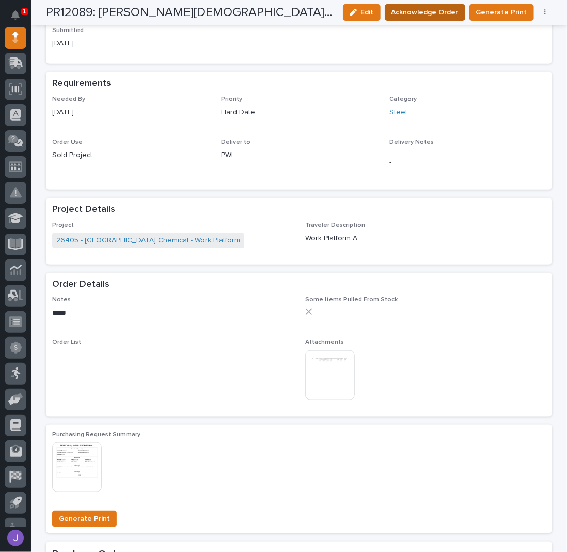
click at [429, 15] on span "Acknowledge Order" at bounding box center [424, 12] width 67 height 12
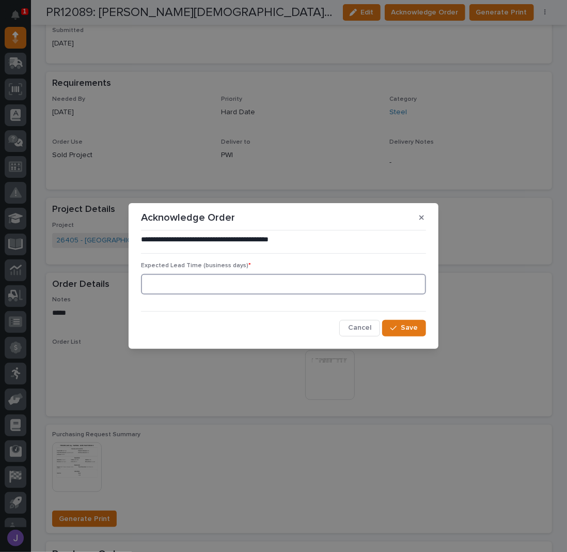
click at [253, 293] on input at bounding box center [283, 284] width 285 height 21
type input "0"
click at [397, 331] on button "Save" at bounding box center [404, 328] width 44 height 17
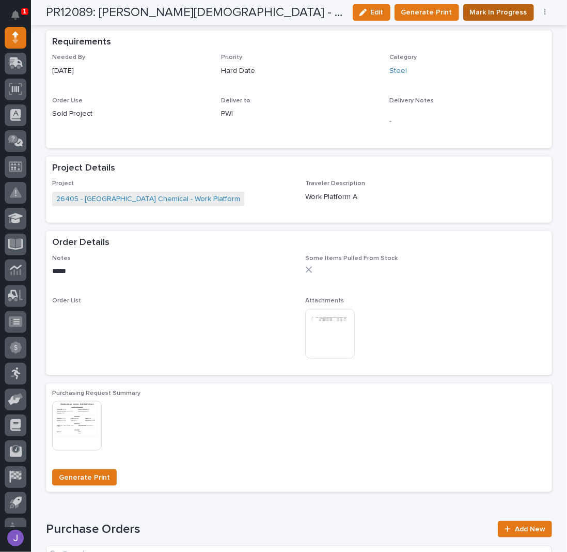
scroll to position [445, 0]
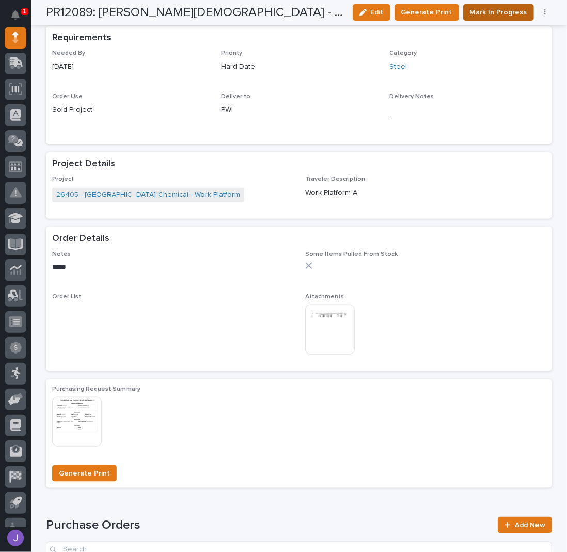
click at [481, 6] on span "Mark In Progress" at bounding box center [498, 12] width 57 height 12
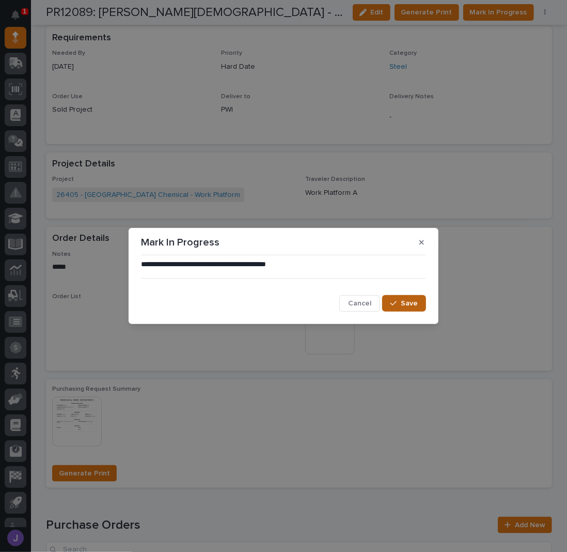
click at [409, 299] on span "Save" at bounding box center [409, 302] width 17 height 9
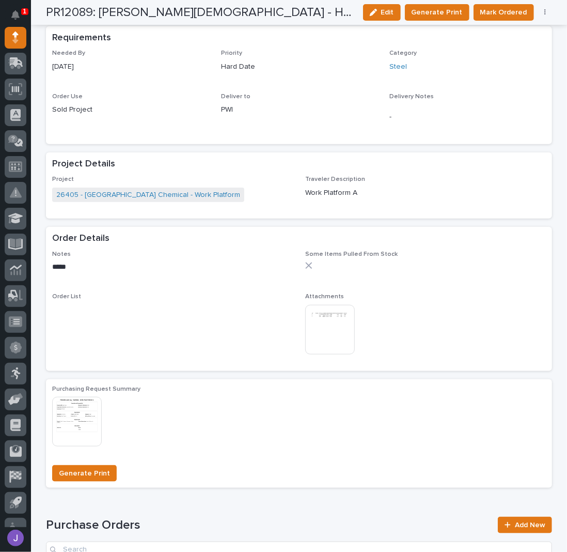
scroll to position [443, 0]
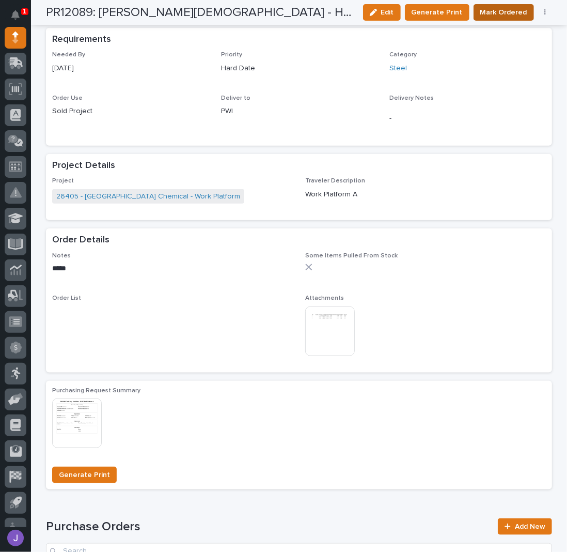
click at [483, 14] on span "Mark Ordered" at bounding box center [503, 12] width 47 height 12
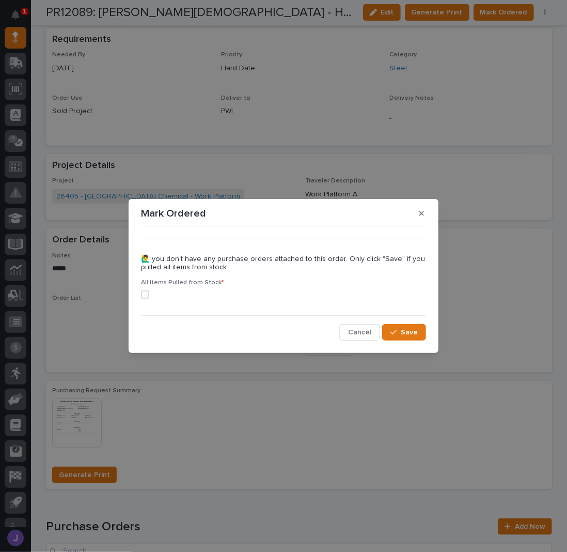
click at [144, 293] on span at bounding box center [145, 294] width 8 height 8
click at [397, 333] on icon "button" at bounding box center [393, 331] width 6 height 7
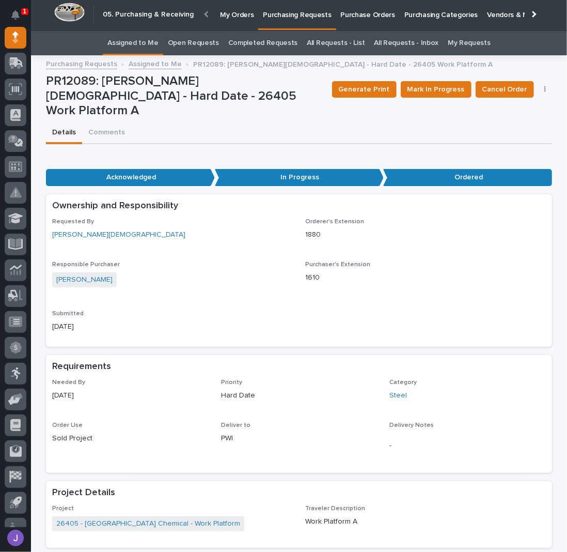
scroll to position [0, 0]
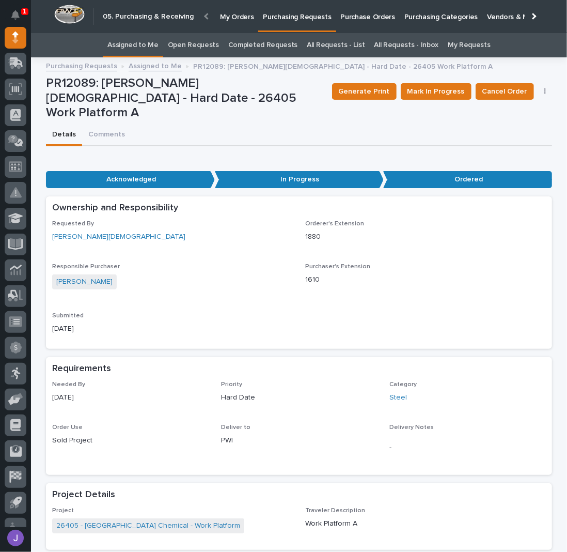
click at [143, 45] on link "Assigned to Me" at bounding box center [132, 45] width 51 height 24
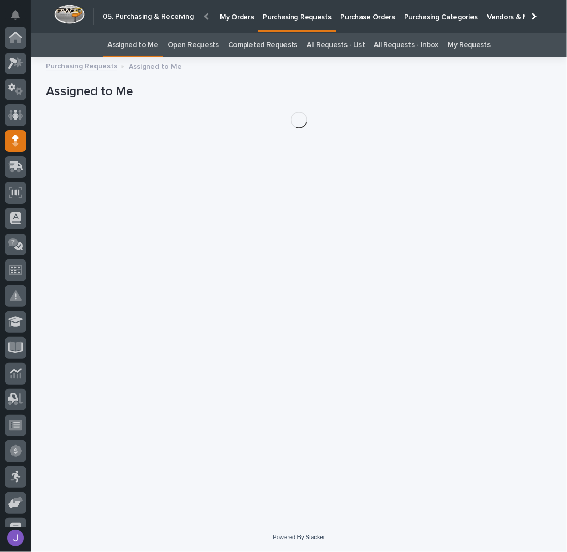
scroll to position [103, 0]
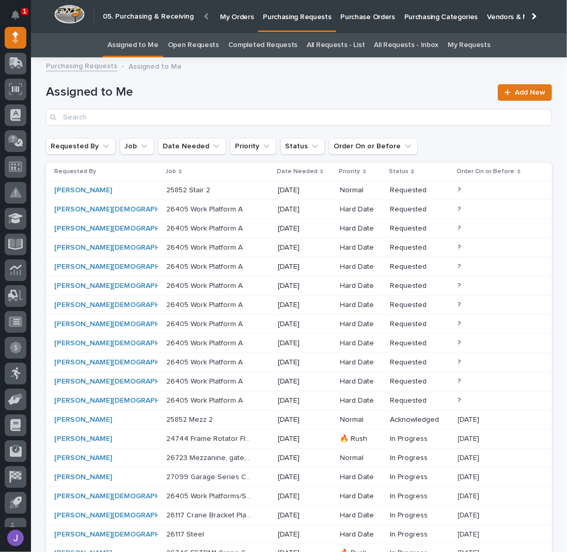
click at [99, 190] on div "[PERSON_NAME]" at bounding box center [97, 190] width 86 height 9
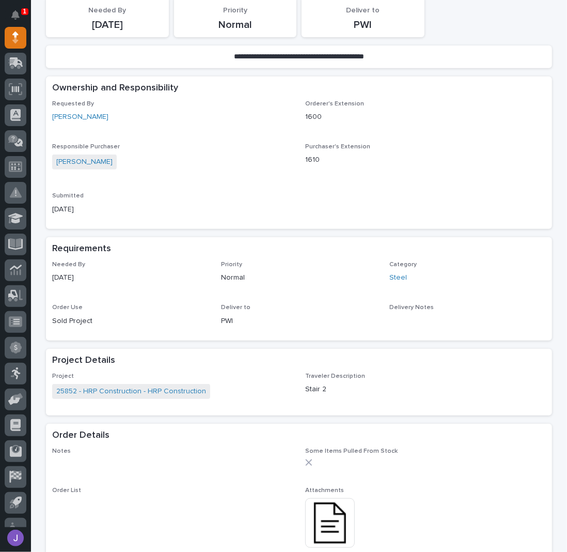
scroll to position [275, 0]
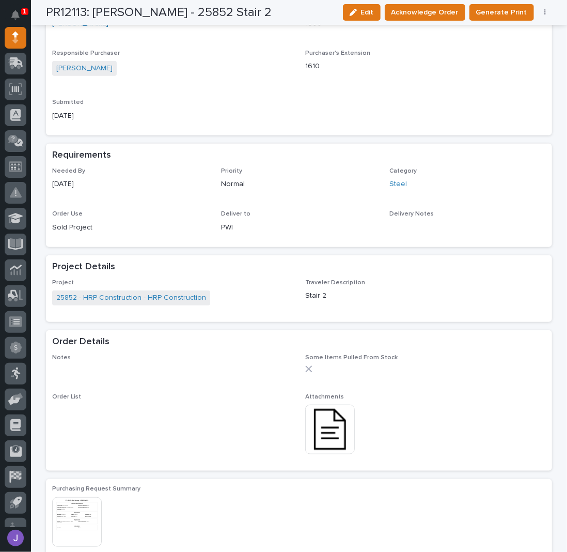
click at [313, 424] on img at bounding box center [330, 429] width 50 height 50
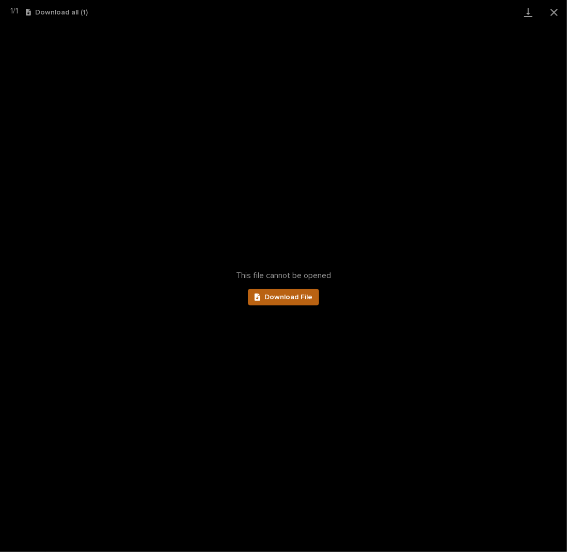
click at [294, 297] on span "Download File" at bounding box center [288, 296] width 48 height 7
drag, startPoint x: 555, startPoint y: 8, endPoint x: 552, endPoint y: 21, distance: 13.2
click at [556, 8] on button "Close gallery" at bounding box center [554, 12] width 26 height 24
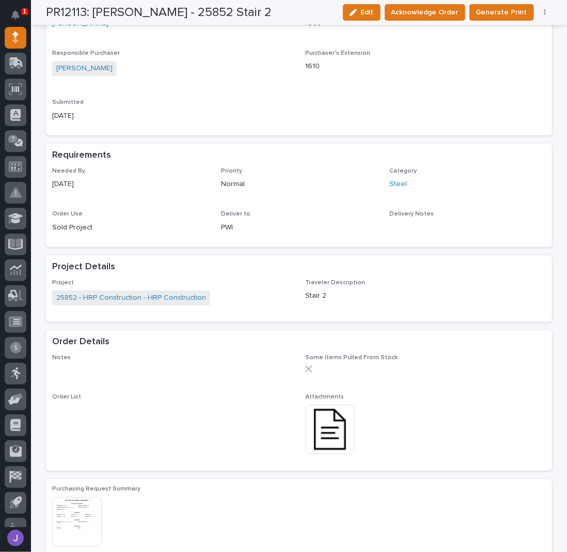
click at [271, 100] on p "Submitted" at bounding box center [172, 102] width 241 height 7
click at [324, 437] on img at bounding box center [330, 429] width 50 height 50
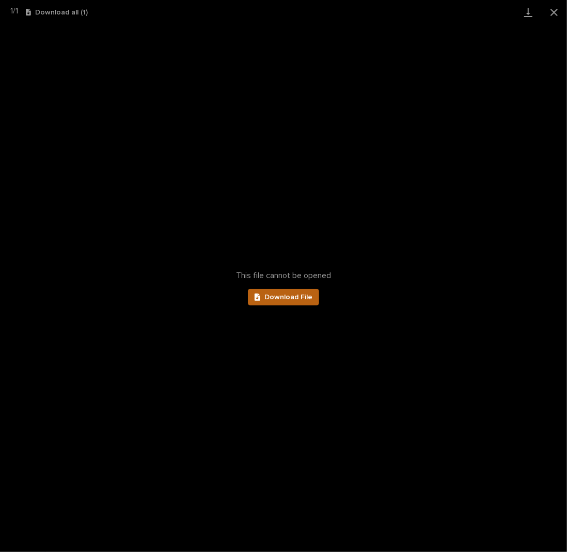
click at [288, 291] on link "Download File" at bounding box center [283, 297] width 71 height 17
